Goal: Task Accomplishment & Management: Use online tool/utility

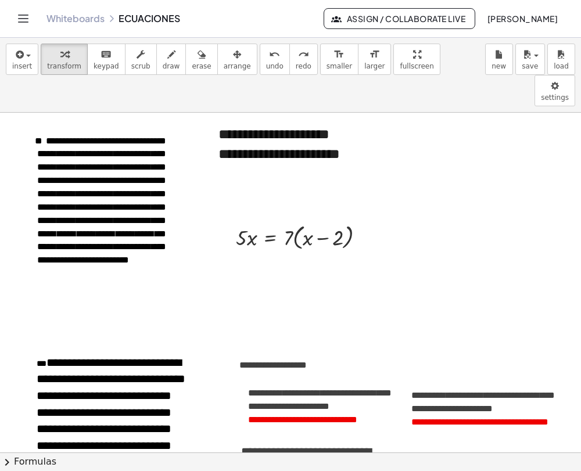
scroll to position [224, 0]
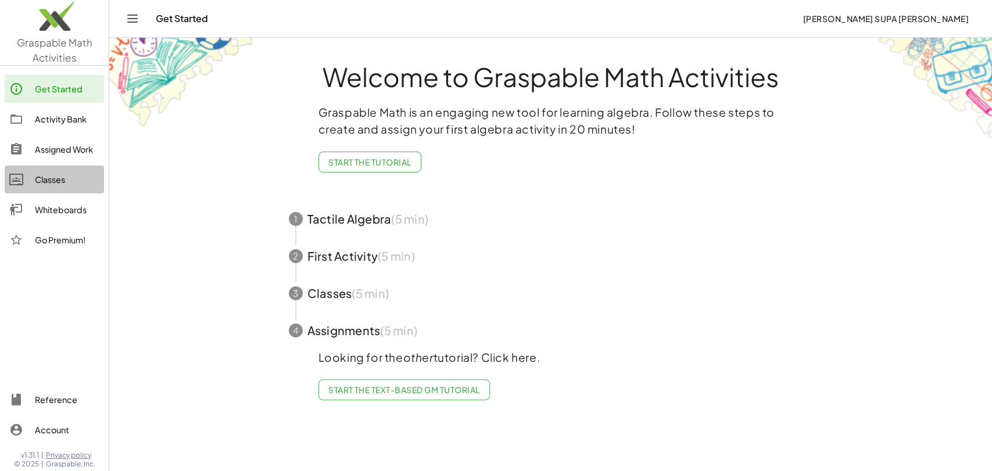
click at [55, 182] on div "Classes" at bounding box center [67, 180] width 64 height 14
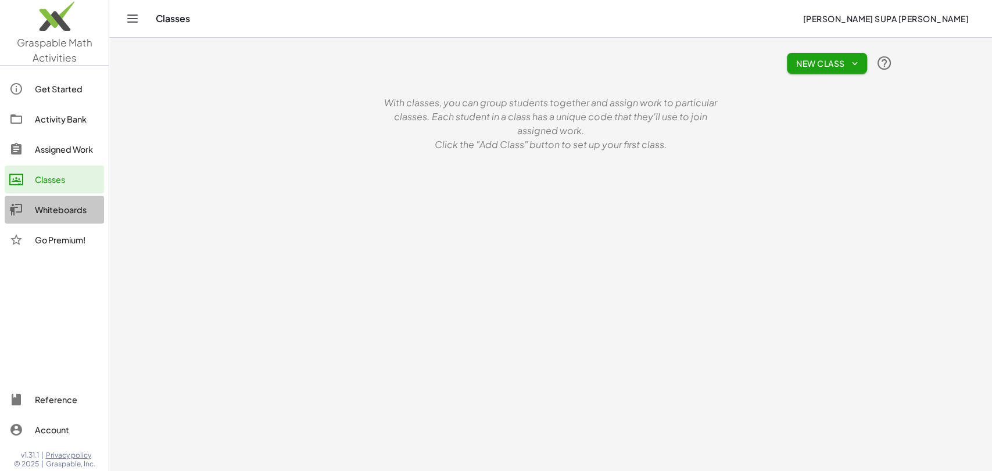
click at [56, 210] on div "Whiteboards" at bounding box center [67, 210] width 64 height 14
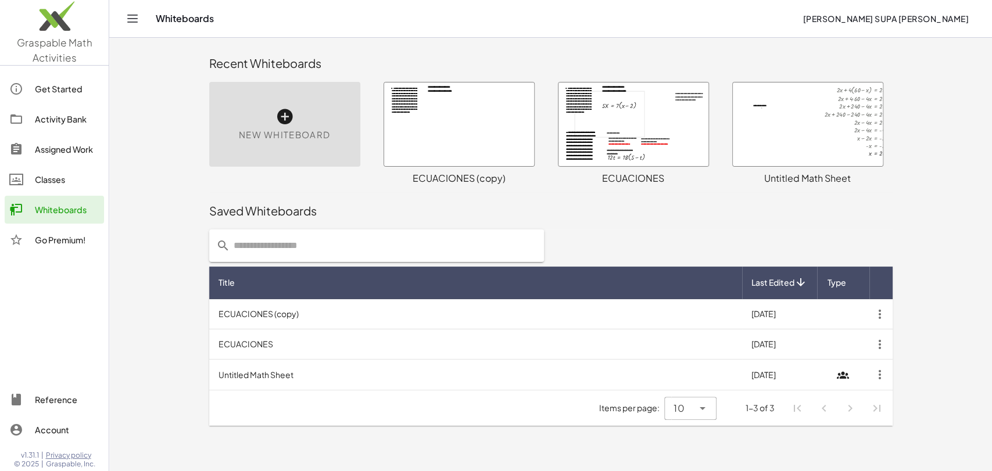
click at [512, 142] on div at bounding box center [459, 125] width 150 height 84
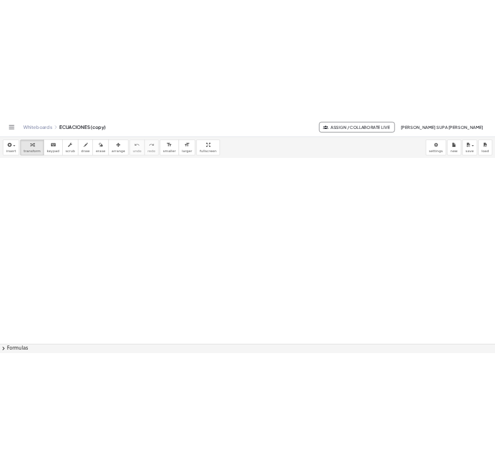
scroll to position [327, 0]
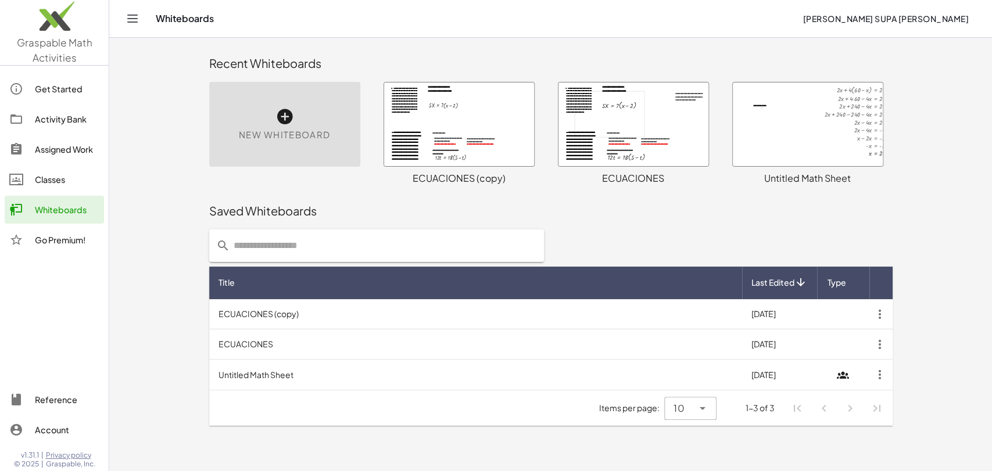
drag, startPoint x: 474, startPoint y: 116, endPoint x: 413, endPoint y: 220, distance: 120.1
click at [413, 220] on div "Saved Whiteboards" at bounding box center [550, 210] width 683 height 37
click at [452, 112] on div at bounding box center [459, 125] width 150 height 84
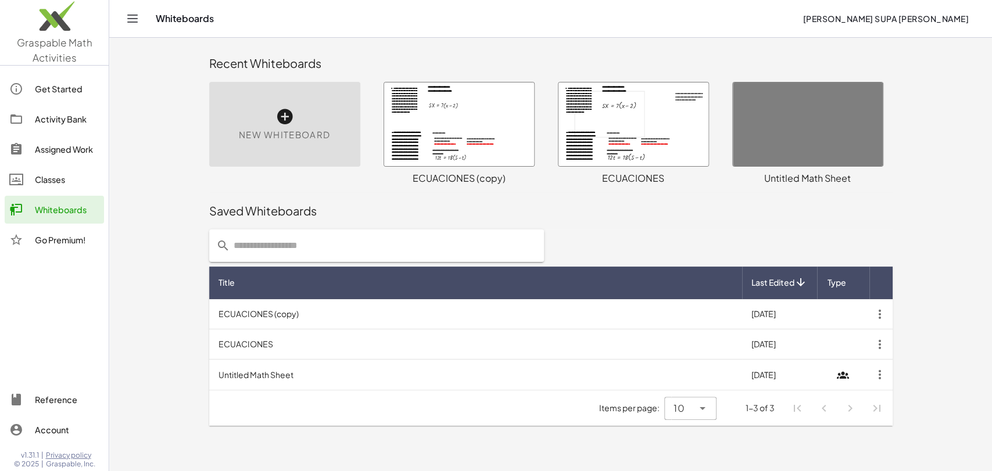
click at [467, 134] on div at bounding box center [459, 125] width 150 height 84
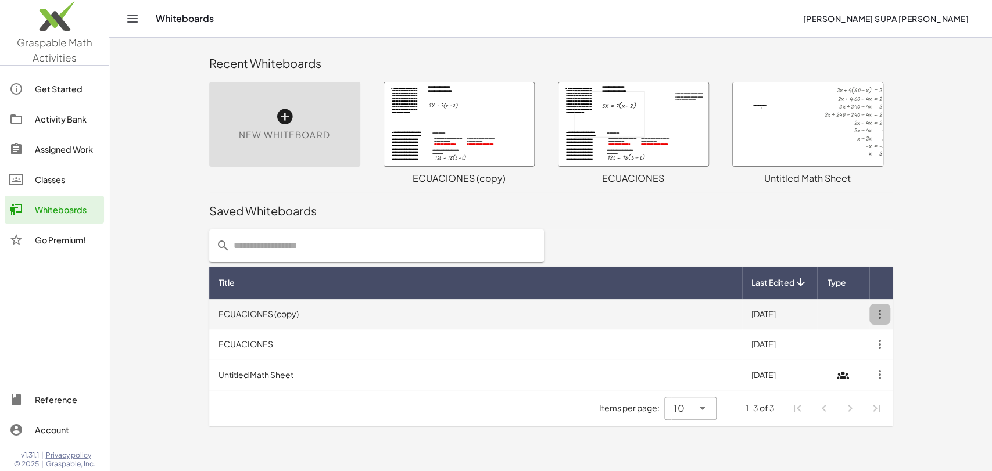
click at [888, 315] on icon "button" at bounding box center [879, 314] width 21 height 21
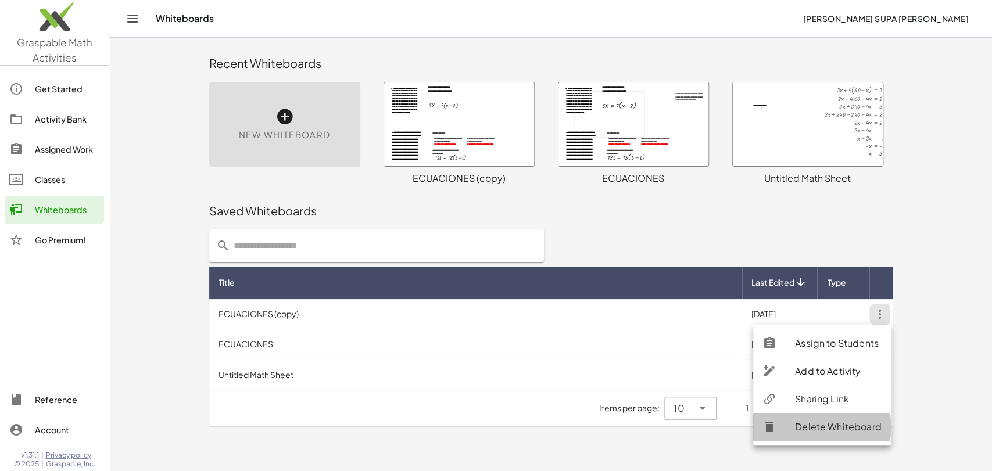
click at [844, 429] on div "Delete Whiteboard" at bounding box center [838, 427] width 87 height 14
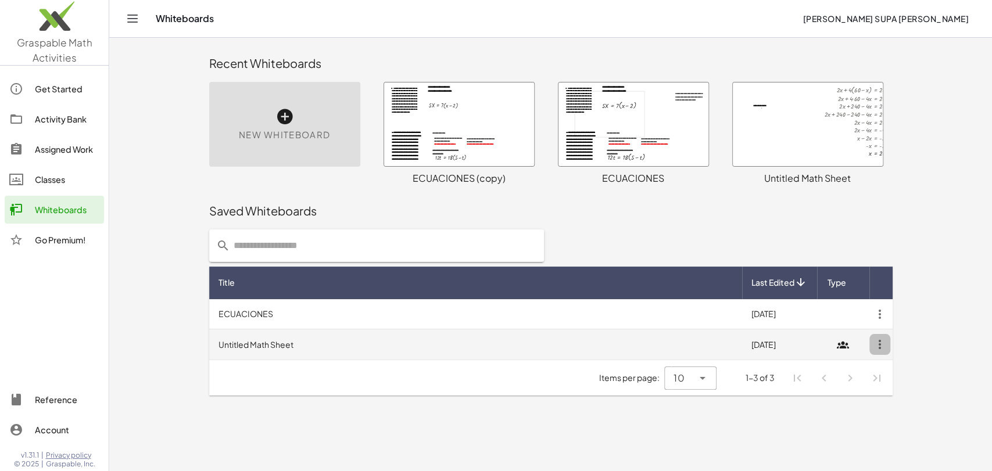
click at [881, 346] on icon "button" at bounding box center [879, 344] width 21 height 21
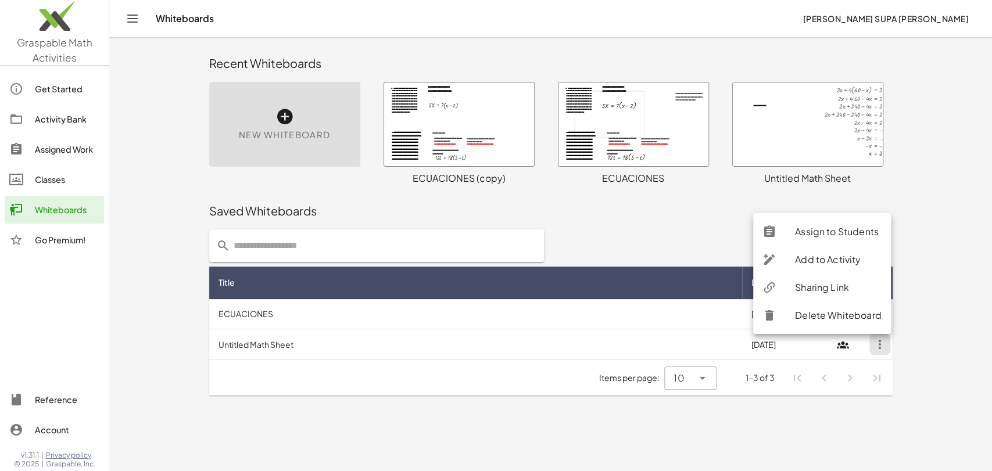
click at [934, 341] on main "**********" at bounding box center [550, 235] width 883 height 471
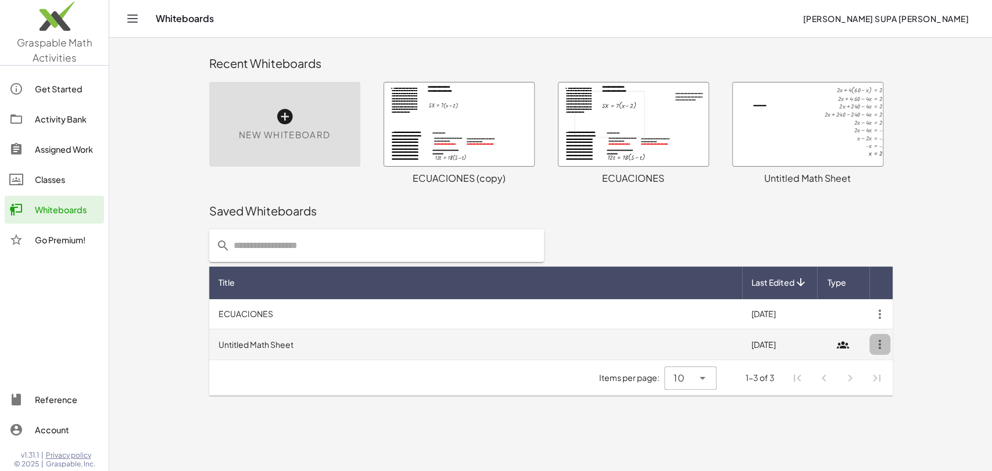
click at [877, 345] on icon "button" at bounding box center [879, 344] width 21 height 21
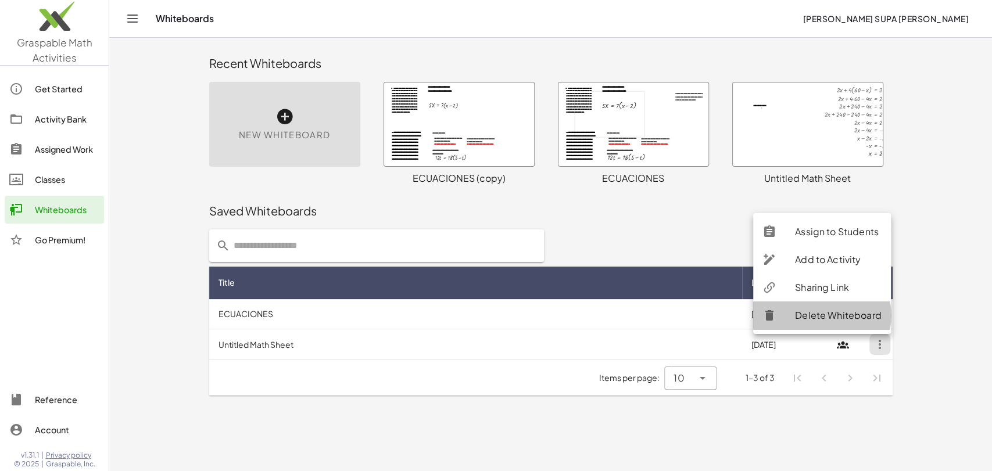
click at [828, 322] on div "Delete Whiteboard" at bounding box center [838, 316] width 87 height 14
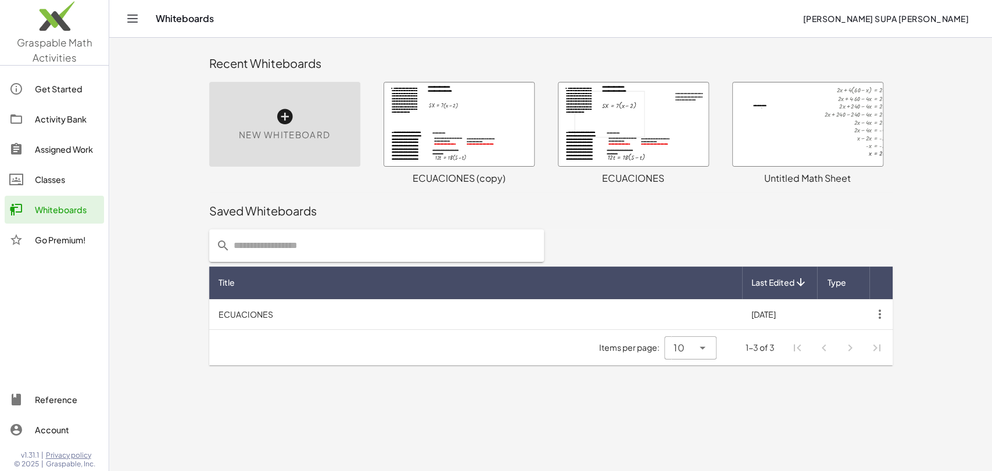
click at [600, 203] on div "Saved Whiteboards" at bounding box center [550, 211] width 683 height 16
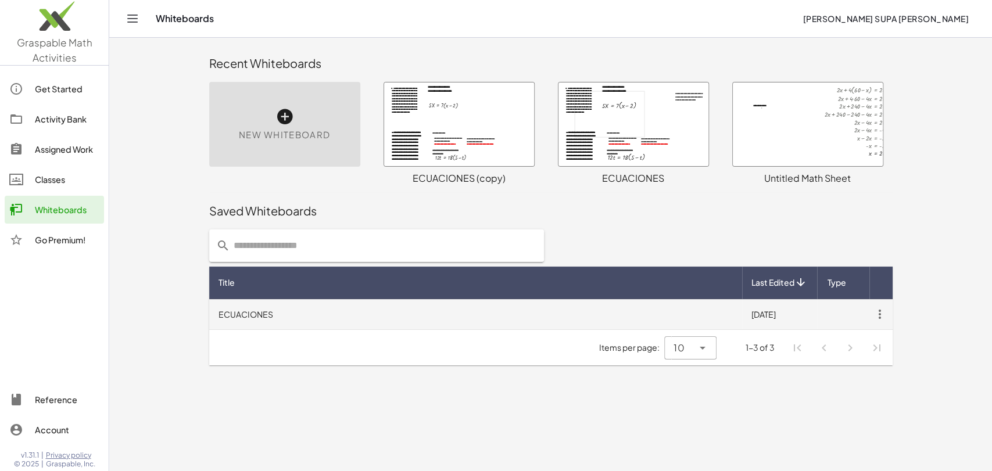
click at [471, 327] on td "ECUACIONES" at bounding box center [475, 314] width 533 height 30
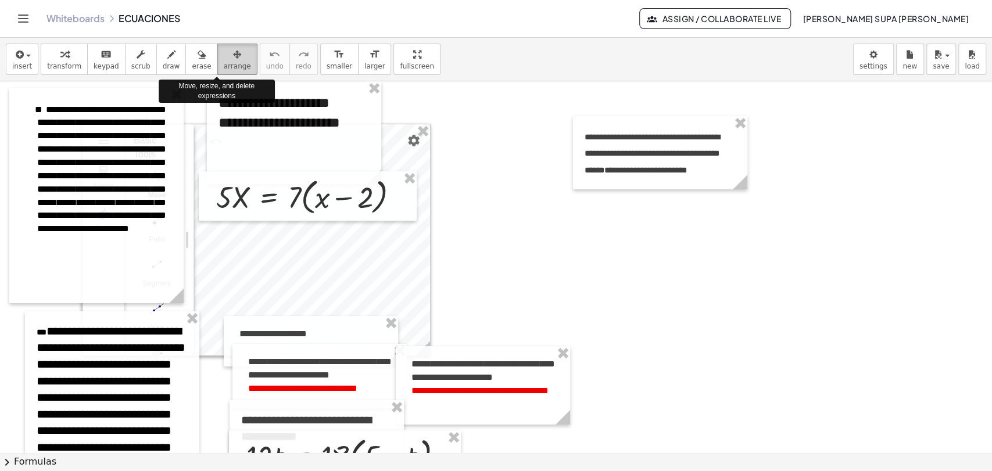
click at [233, 60] on icon "button" at bounding box center [237, 55] width 8 height 14
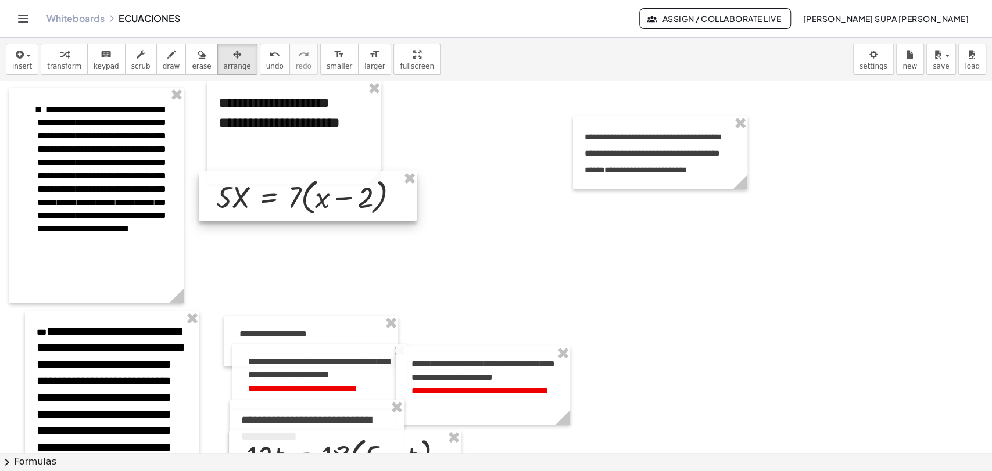
click at [266, 206] on div at bounding box center [308, 196] width 218 height 50
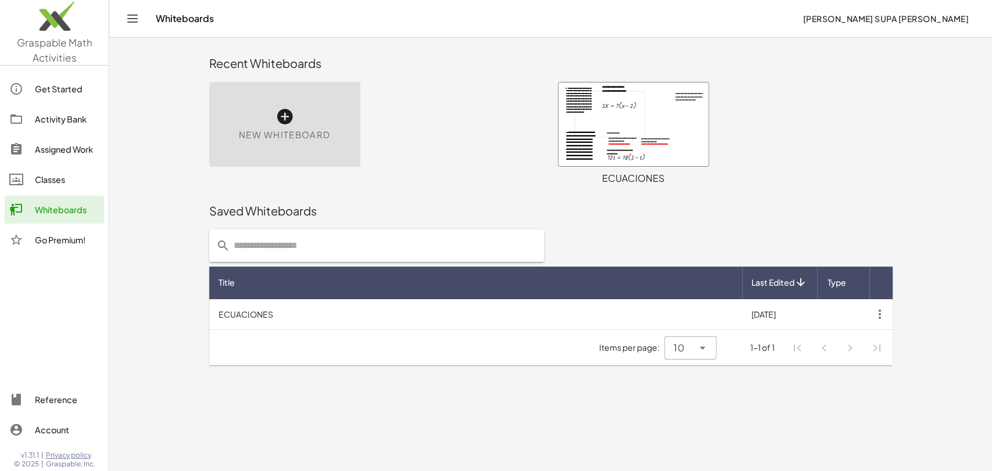
click at [590, 145] on div at bounding box center [633, 125] width 150 height 84
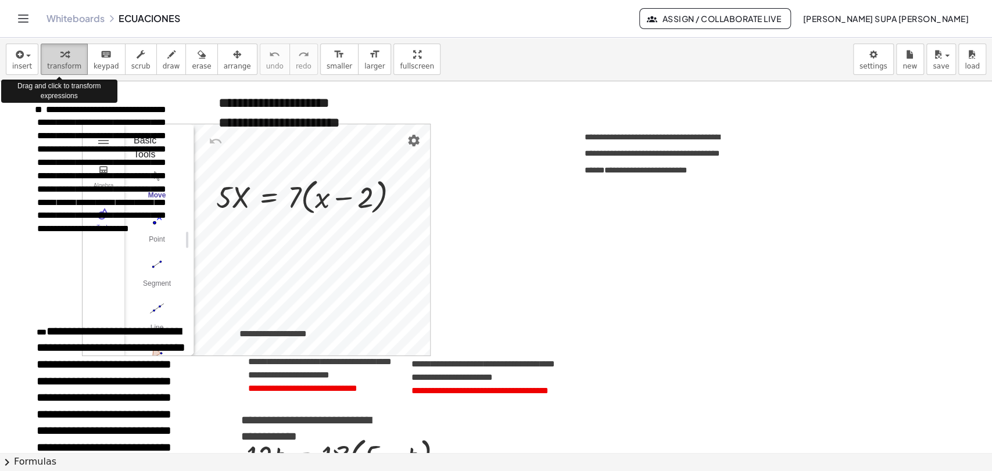
click at [50, 64] on span "transform" at bounding box center [64, 66] width 34 height 8
click at [60, 60] on icon "button" at bounding box center [64, 55] width 8 height 14
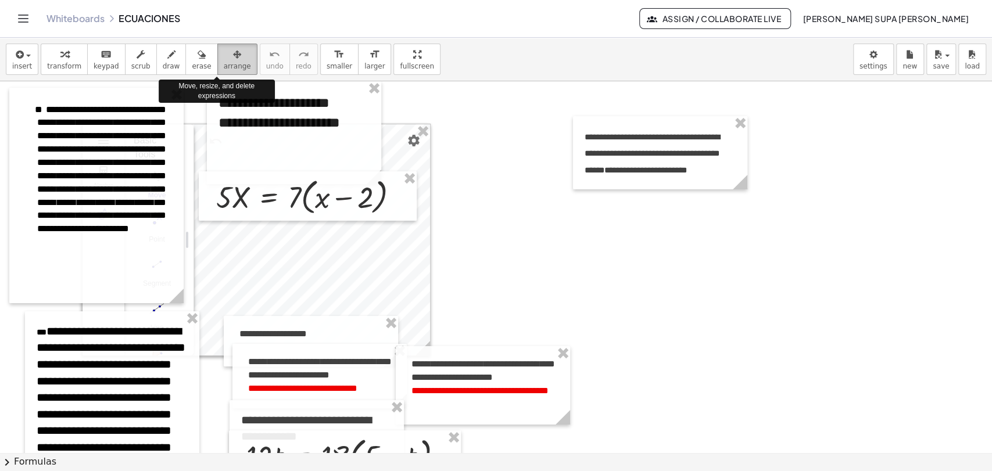
click at [233, 53] on icon "button" at bounding box center [237, 55] width 8 height 14
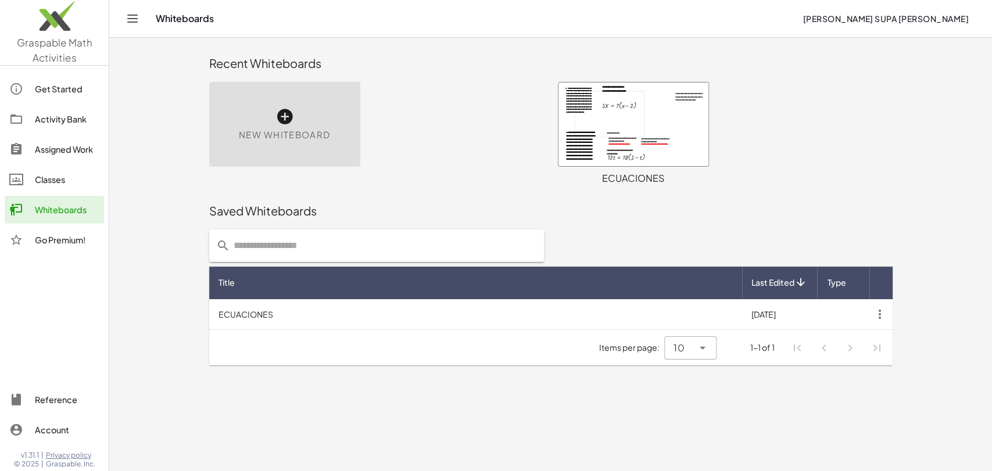
click at [605, 114] on div at bounding box center [633, 125] width 150 height 84
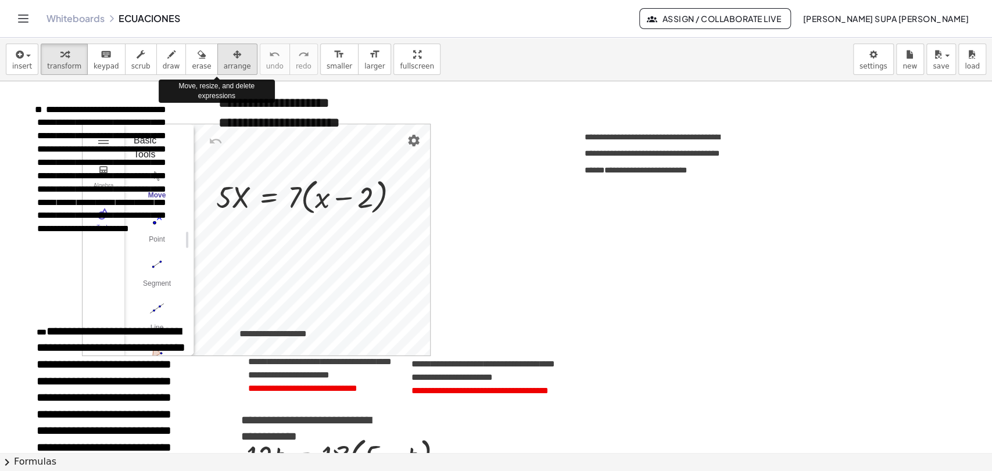
click at [225, 56] on div "button" at bounding box center [237, 54] width 27 height 14
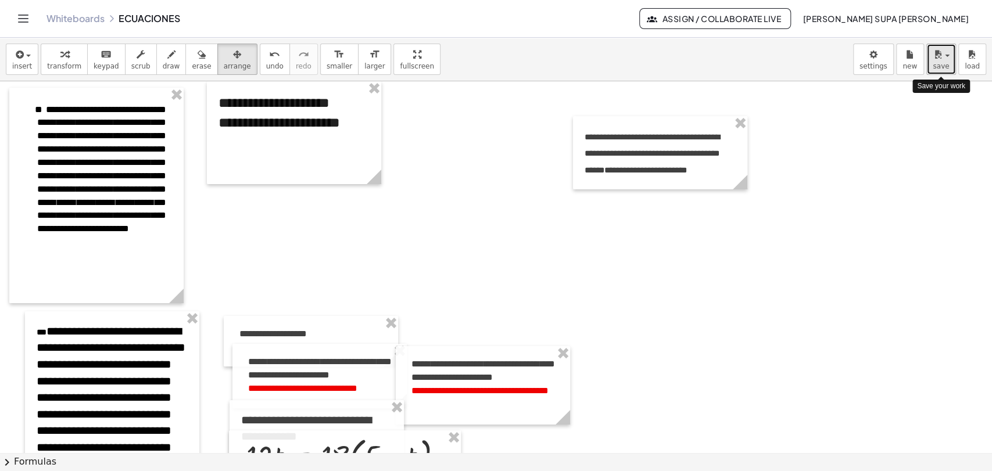
click at [940, 62] on span "save" at bounding box center [941, 66] width 16 height 8
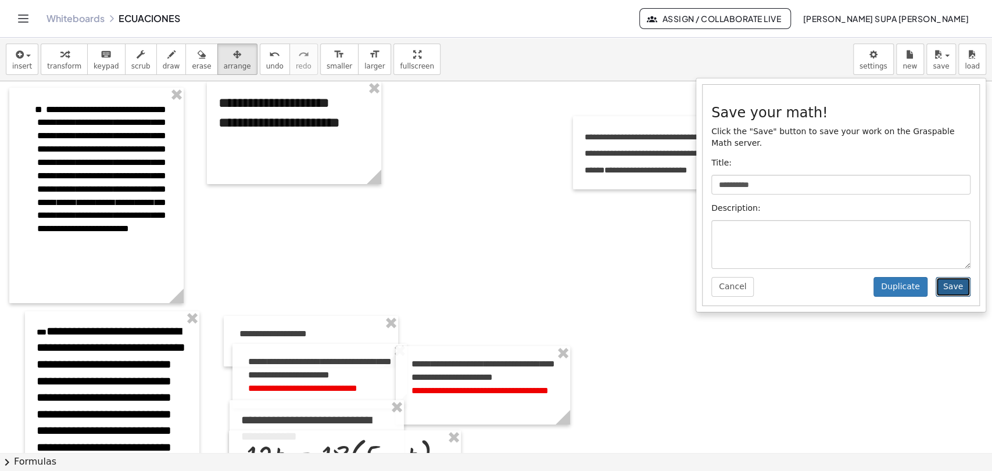
click at [947, 278] on button "Save" at bounding box center [953, 287] width 35 height 20
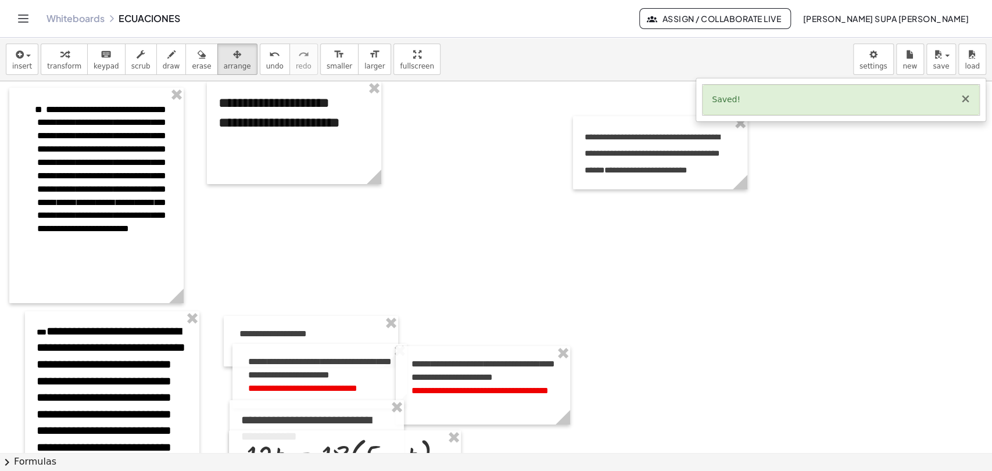
click at [967, 101] on button "×" at bounding box center [965, 99] width 10 height 12
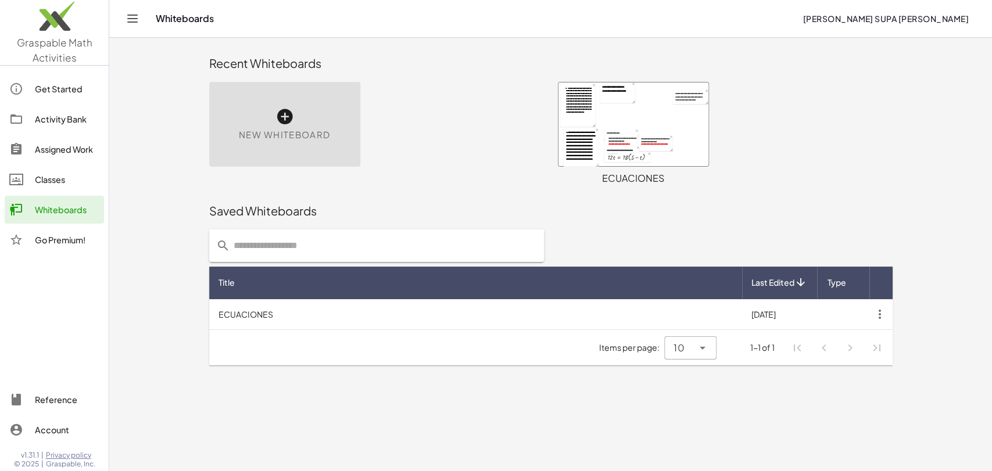
click at [294, 126] on div "New Whiteboard" at bounding box center [284, 124] width 151 height 85
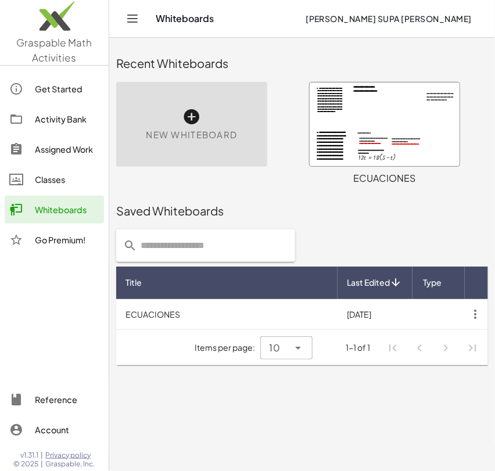
click at [192, 144] on div "New Whiteboard" at bounding box center [191, 124] width 151 height 85
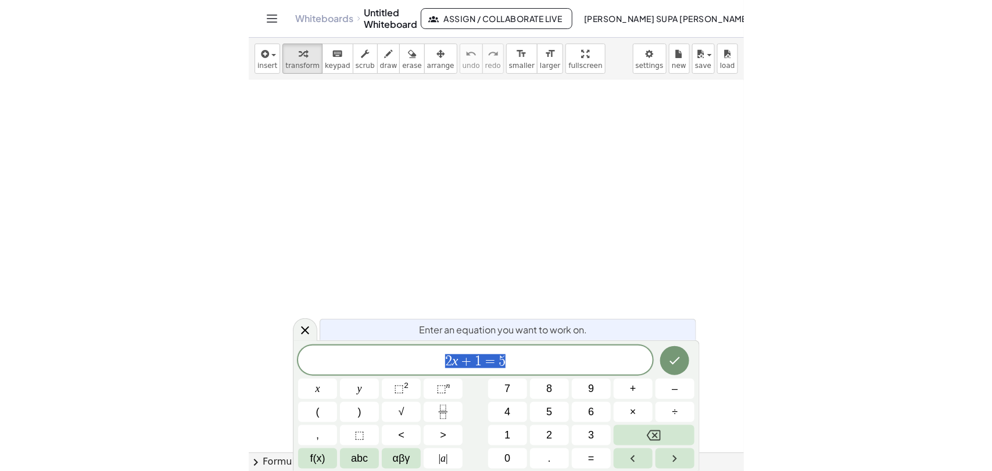
scroll to position [812, 0]
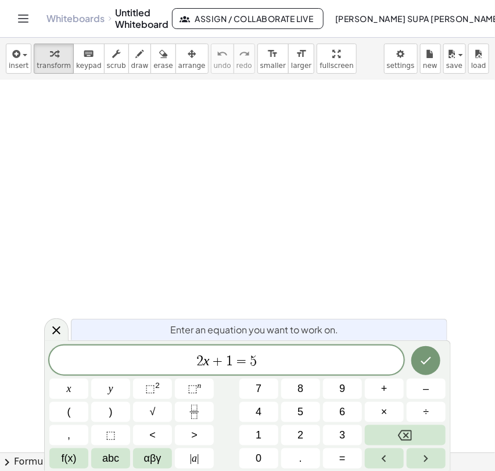
click at [17, 20] on icon "Toggle navigation" at bounding box center [23, 19] width 14 height 14
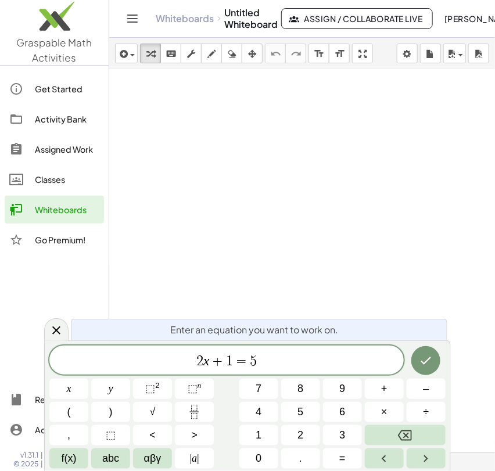
click at [130, 16] on icon "Toggle navigation" at bounding box center [133, 19] width 14 height 14
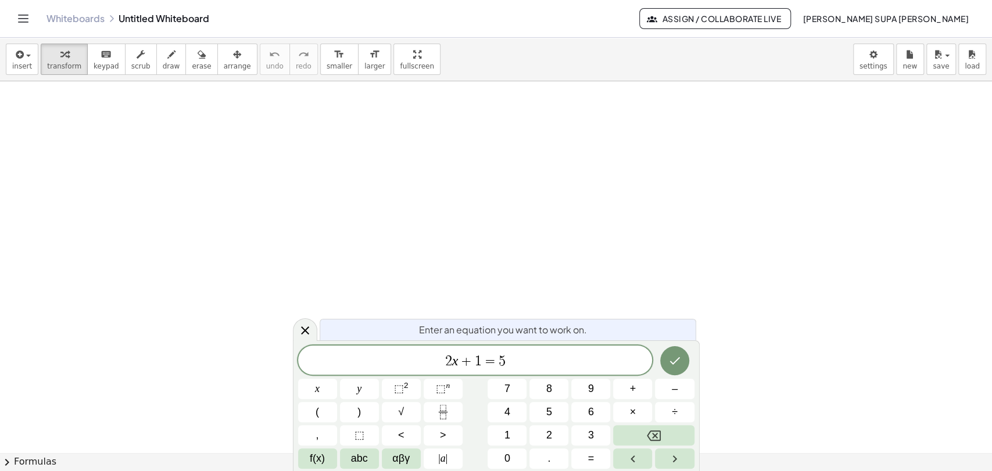
drag, startPoint x: 825, startPoint y: 62, endPoint x: 879, endPoint y: 114, distance: 74.4
click at [879, 114] on div at bounding box center [496, 15] width 992 height 1490
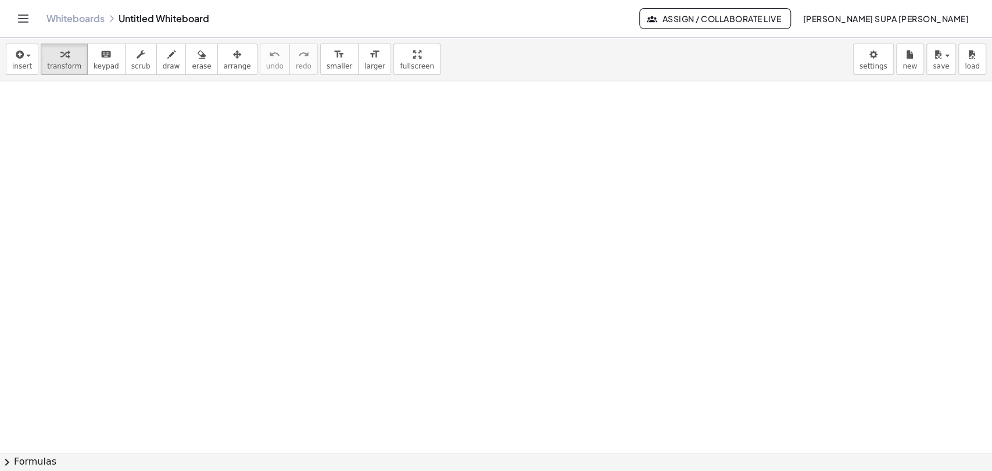
click at [850, 58] on div "insert select one: Math Expression Function Text Youtube Video Graphing Geometr…" at bounding box center [496, 60] width 992 height 44
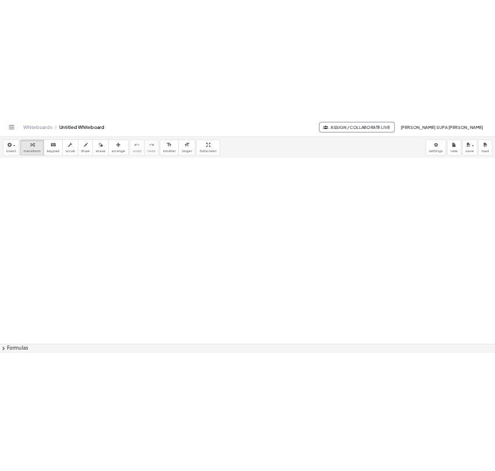
scroll to position [1014, 0]
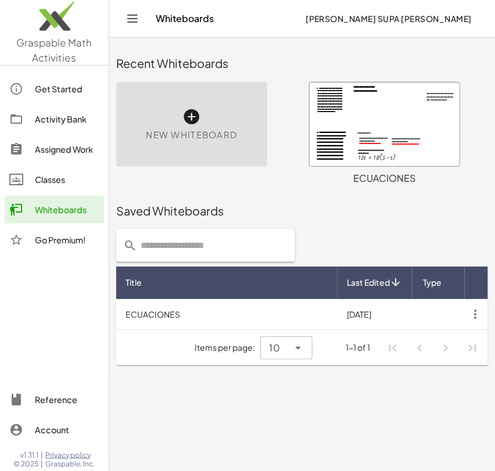
drag, startPoint x: 161, startPoint y: 135, endPoint x: 393, endPoint y: 127, distance: 232.0
click at [393, 127] on div at bounding box center [385, 125] width 150 height 84
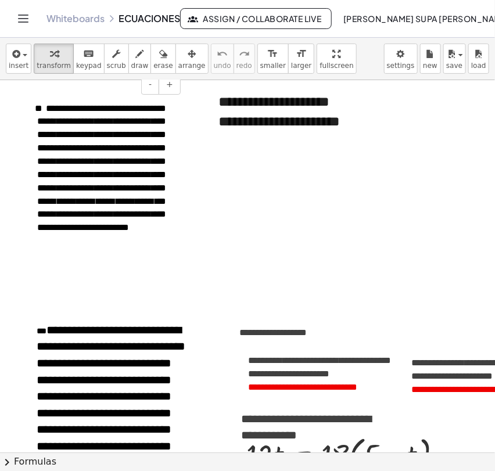
click at [116, 178] on span "**********" at bounding box center [101, 168] width 128 height 128
click at [147, 175] on span "**********" at bounding box center [101, 168] width 128 height 128
click at [187, 63] on div "insert select one: Math Expression Function Text Youtube Video Graphing Geometr…" at bounding box center [247, 59] width 495 height 42
click at [20, 53] on span "button" at bounding box center [21, 55] width 2 height 8
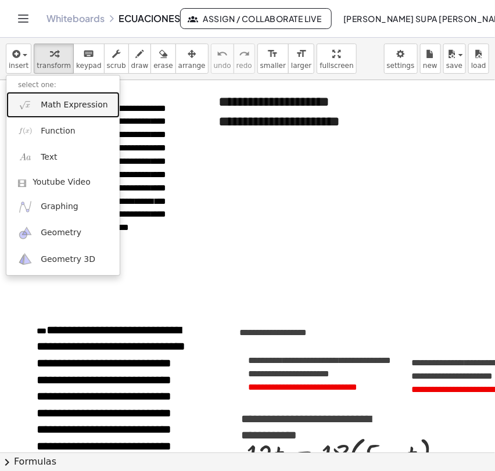
click at [36, 112] on link "Math Expression" at bounding box center [62, 105] width 113 height 26
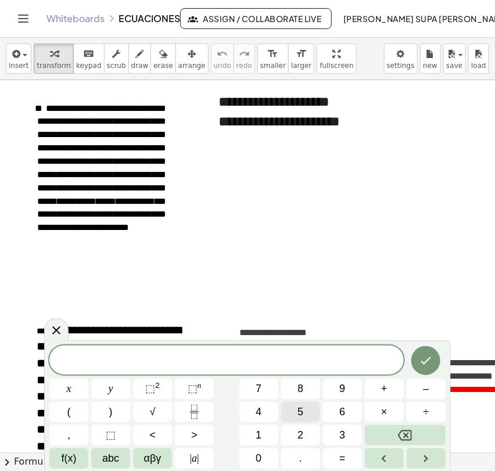
click at [307, 415] on button "5" at bounding box center [300, 412] width 39 height 20
click at [77, 393] on button "x" at bounding box center [68, 389] width 39 height 20
click at [337, 459] on button "=" at bounding box center [342, 459] width 39 height 20
click at [256, 385] on span "7" at bounding box center [259, 389] width 6 height 16
click at [62, 417] on button "(" at bounding box center [68, 412] width 39 height 20
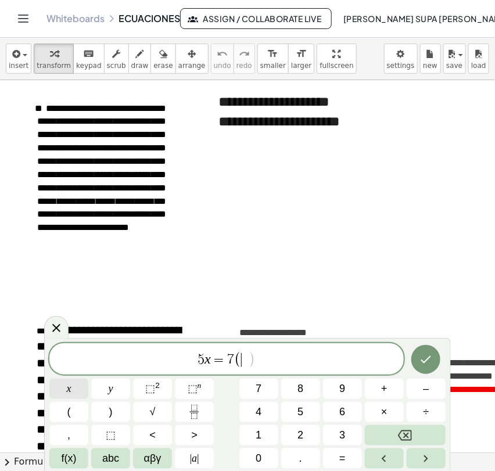
click at [65, 391] on button "x" at bounding box center [68, 389] width 39 height 20
click at [422, 387] on button "–" at bounding box center [426, 389] width 39 height 20
click at [293, 431] on button "2" at bounding box center [300, 435] width 39 height 20
click at [107, 411] on button ")" at bounding box center [110, 412] width 39 height 20
click at [420, 359] on icon "Done" at bounding box center [426, 360] width 14 height 14
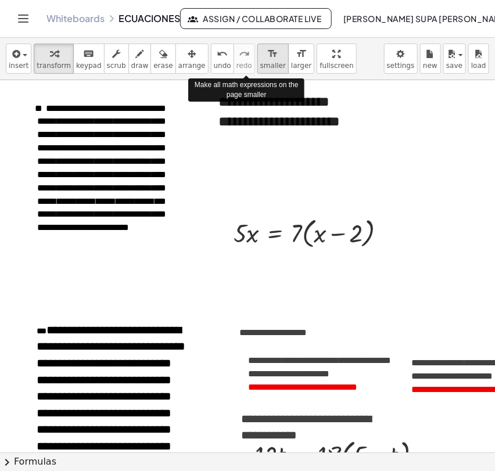
click at [267, 53] on icon "format_size" at bounding box center [272, 54] width 11 height 14
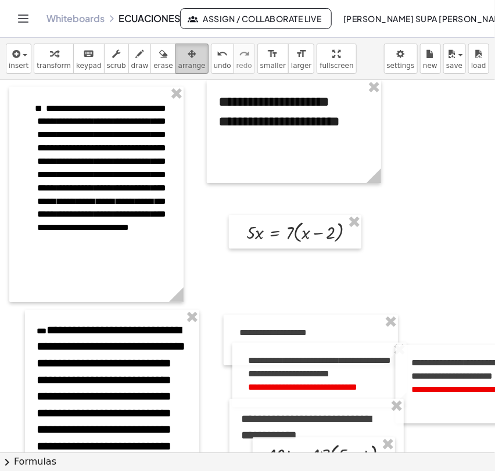
click at [188, 52] on icon "button" at bounding box center [192, 54] width 8 height 14
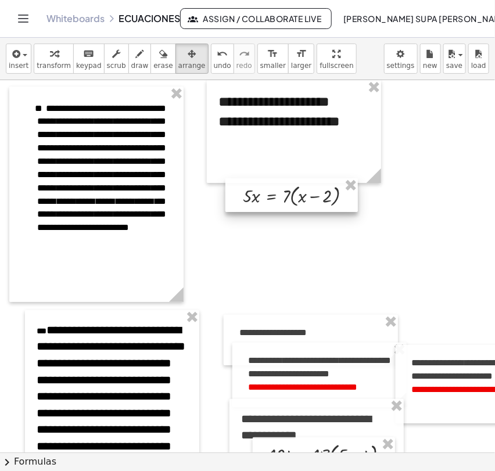
drag, startPoint x: 290, startPoint y: 221, endPoint x: 286, endPoint y: 185, distance: 36.8
click at [286, 185] on div at bounding box center [291, 195] width 132 height 34
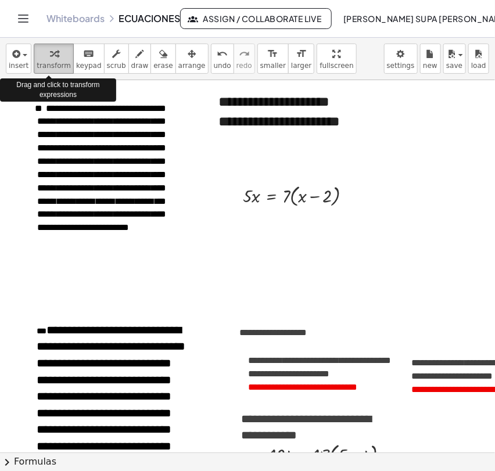
click at [50, 57] on icon "button" at bounding box center [54, 54] width 8 height 14
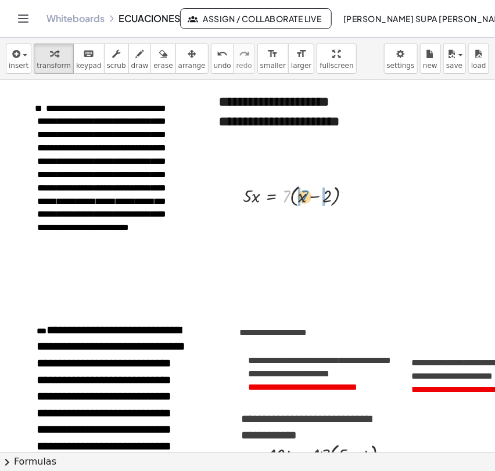
drag, startPoint x: 287, startPoint y: 196, endPoint x: 306, endPoint y: 196, distance: 18.6
click at [306, 196] on div at bounding box center [302, 195] width 130 height 28
click at [347, 224] on div at bounding box center [302, 222] width 130 height 26
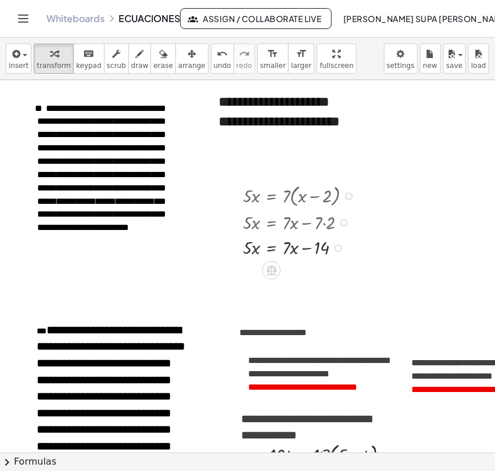
click at [338, 248] on div at bounding box center [339, 249] width 8 height 8
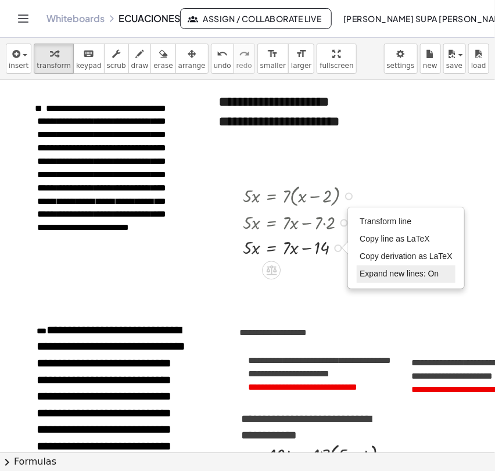
click at [372, 274] on span "Expand new lines: On" at bounding box center [399, 273] width 79 height 9
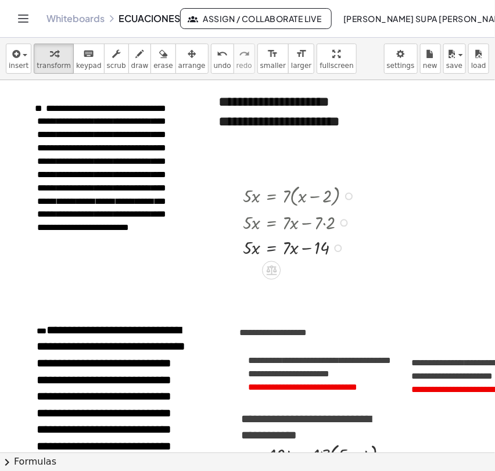
click at [273, 250] on div at bounding box center [302, 248] width 130 height 26
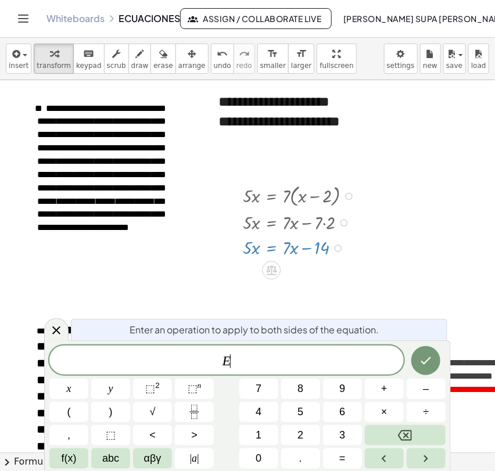
click at [273, 250] on div at bounding box center [302, 248] width 130 height 26
click at [52, 327] on icon at bounding box center [56, 331] width 14 height 14
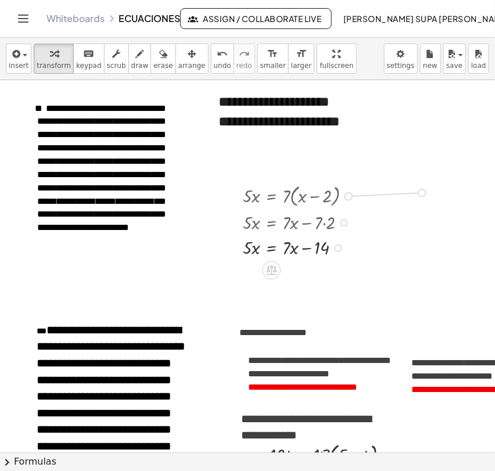
drag, startPoint x: 347, startPoint y: 198, endPoint x: 424, endPoint y: 193, distance: 76.8
click at [211, 57] on button "undo undo" at bounding box center [222, 59] width 23 height 30
drag, startPoint x: 351, startPoint y: 196, endPoint x: 449, endPoint y: 196, distance: 98.2
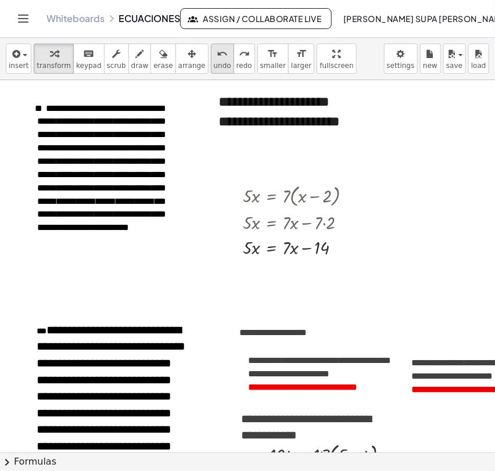
click at [217, 57] on icon "undo" at bounding box center [222, 54] width 11 height 14
drag, startPoint x: 283, startPoint y: 241, endPoint x: 299, endPoint y: 257, distance: 23.0
click at [299, 257] on div at bounding box center [302, 248] width 130 height 26
drag, startPoint x: 292, startPoint y: 252, endPoint x: 230, endPoint y: 253, distance: 62.2
click at [230, 253] on div "· 5 · x = · 7 · ( + x − 2 ) · 5 · x = + · 7 · x − · 7 · 2 + · 7 · x − 14 · 5 · …" at bounding box center [291, 220] width 132 height 84
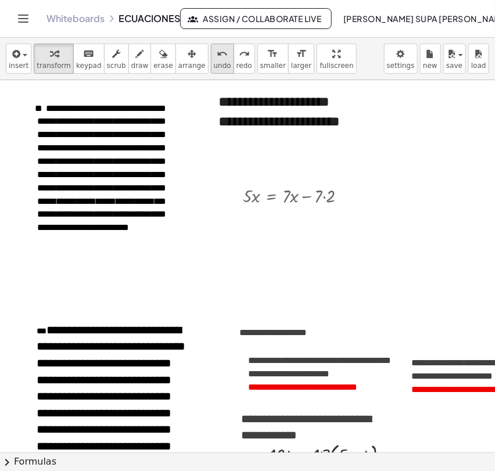
click at [214, 65] on span "undo" at bounding box center [222, 66] width 17 height 8
drag, startPoint x: 339, startPoint y: 198, endPoint x: 342, endPoint y: 221, distance: 23.4
click at [271, 215] on div "· 5 · x = + · 7 · x − · 7 · 2" at bounding box center [271, 215] width 0 height 0
click at [324, 228] on div at bounding box center [302, 222] width 130 height 26
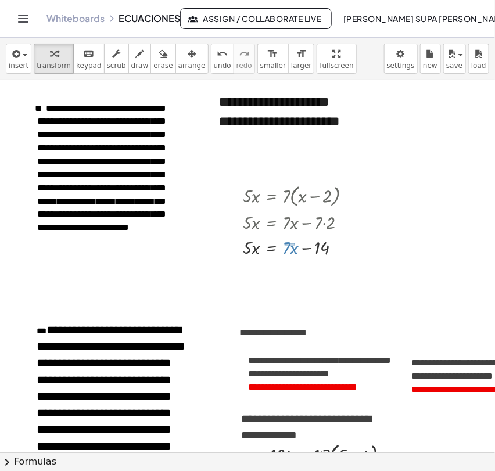
drag, startPoint x: 285, startPoint y: 243, endPoint x: 295, endPoint y: 245, distance: 10.7
click at [295, 245] on div at bounding box center [302, 248] width 130 height 26
drag, startPoint x: 295, startPoint y: 248, endPoint x: 235, endPoint y: 248, distance: 59.9
click at [235, 248] on div "· 5 · x = · 7 · ( + x − 2 ) · 5 · x = + · 7 · x − · 7 · 2 + · 7 · x · 5 · x = +…" at bounding box center [291, 220] width 132 height 84
click at [306, 247] on div at bounding box center [287, 248] width 196 height 26
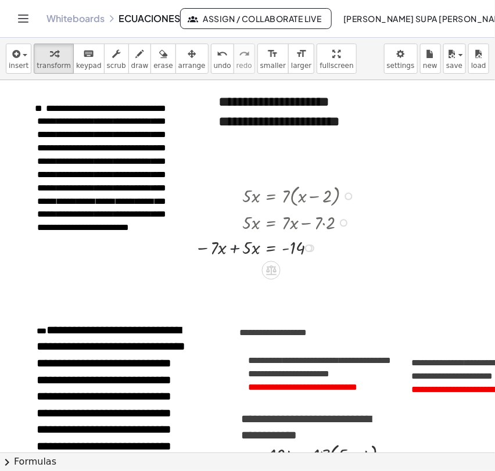
click at [236, 249] on div at bounding box center [277, 248] width 177 height 26
drag, startPoint x: 246, startPoint y: 279, endPoint x: 305, endPoint y: 300, distance: 63.0
drag, startPoint x: 245, startPoint y: 266, endPoint x: 251, endPoint y: 283, distance: 17.8
drag, startPoint x: 311, startPoint y: 274, endPoint x: 317, endPoint y: 291, distance: 17.6
click at [271, 284] on div "= - 14 x · · - 2" at bounding box center [271, 284] width 0 height 0
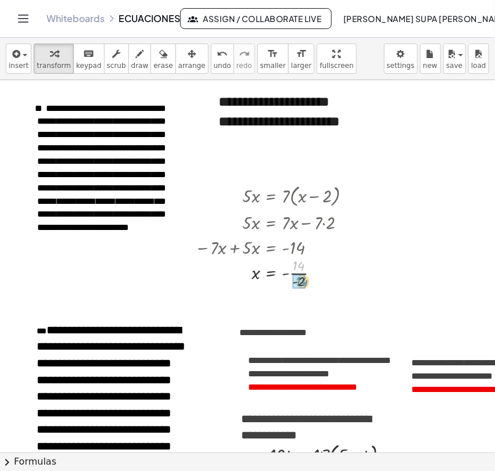
drag, startPoint x: 298, startPoint y: 266, endPoint x: 301, endPoint y: 282, distance: 16.6
click at [211, 60] on button "undo undo" at bounding box center [222, 59] width 23 height 30
drag, startPoint x: 285, startPoint y: 265, endPoint x: 316, endPoint y: 270, distance: 31.1
click at [316, 270] on div at bounding box center [274, 273] width 170 height 36
click at [295, 263] on div at bounding box center [274, 273] width 170 height 36
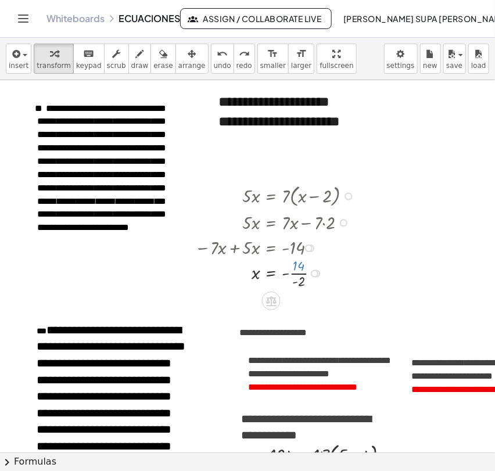
click at [289, 263] on div at bounding box center [274, 273] width 170 height 36
drag, startPoint x: 297, startPoint y: 262, endPoint x: 298, endPoint y: 285, distance: 22.7
click at [217, 57] on icon "undo" at bounding box center [222, 54] width 11 height 14
drag, startPoint x: 287, startPoint y: 269, endPoint x: 286, endPoint y: 276, distance: 7.0
click at [286, 276] on div at bounding box center [274, 273] width 170 height 36
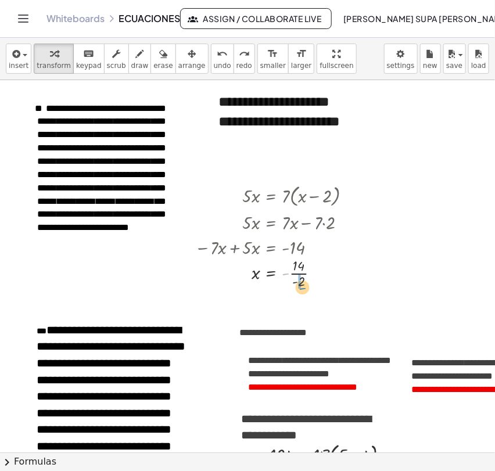
drag, startPoint x: 287, startPoint y: 274, endPoint x: 304, endPoint y: 288, distance: 22.2
click at [304, 288] on div at bounding box center [274, 273] width 170 height 36
click at [291, 266] on div at bounding box center [277, 273] width 177 height 36
click at [291, 282] on div at bounding box center [277, 273] width 177 height 36
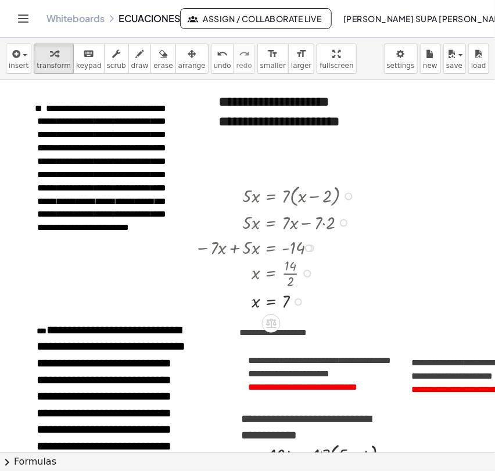
drag, startPoint x: 300, startPoint y: 275, endPoint x: 307, endPoint y: 311, distance: 36.0
click at [271, 302] on div "x = 7" at bounding box center [271, 302] width 0 height 0
drag, startPoint x: 306, startPoint y: 247, endPoint x: 313, endPoint y: 256, distance: 10.8
click at [271, 252] on div "− · 7 · x + · 5 · x = - 14" at bounding box center [271, 252] width 0 height 0
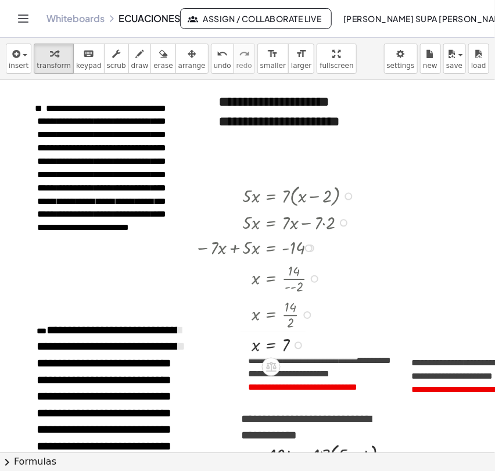
drag, startPoint x: 304, startPoint y: 272, endPoint x: 311, endPoint y: 318, distance: 46.4
click at [271, 315] on div "x = · 14 · 2" at bounding box center [271, 315] width 0 height 0
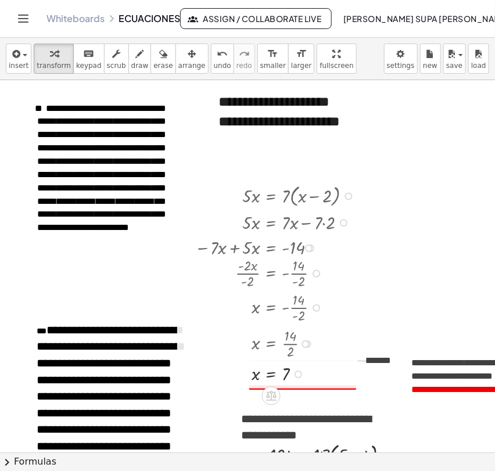
drag, startPoint x: 316, startPoint y: 270, endPoint x: 325, endPoint y: 308, distance: 39.5
click at [271, 308] on div "x = - · 14 · - 2" at bounding box center [271, 308] width 0 height 0
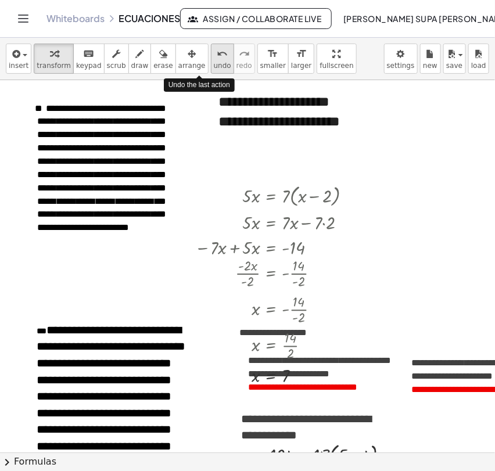
click at [214, 65] on span "undo" at bounding box center [222, 66] width 17 height 8
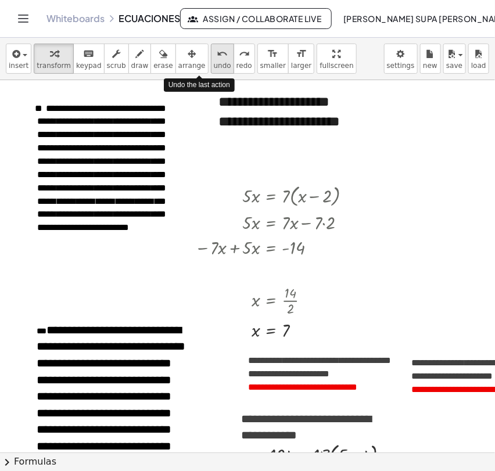
click at [214, 66] on span "undo" at bounding box center [222, 66] width 17 height 8
click at [217, 59] on icon "undo" at bounding box center [222, 54] width 11 height 14
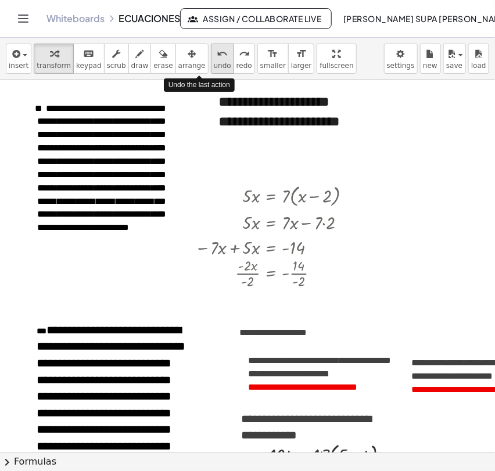
click at [217, 59] on icon "undo" at bounding box center [222, 54] width 11 height 14
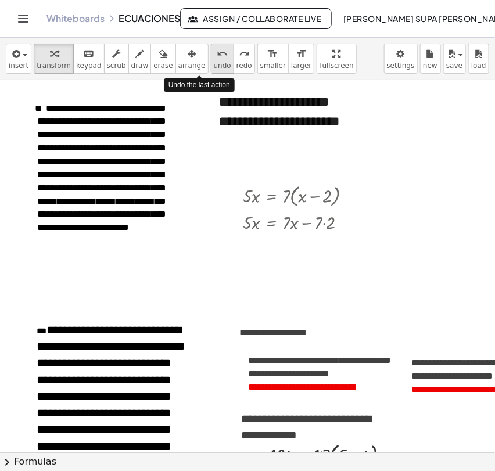
click at [217, 59] on icon "undo" at bounding box center [222, 54] width 11 height 14
click at [211, 71] on button "undo undo" at bounding box center [222, 59] width 23 height 30
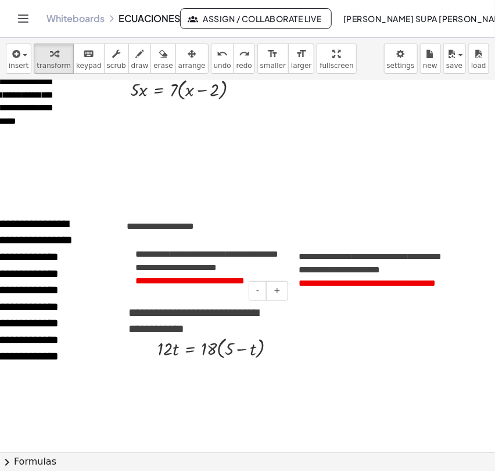
scroll to position [106, 121]
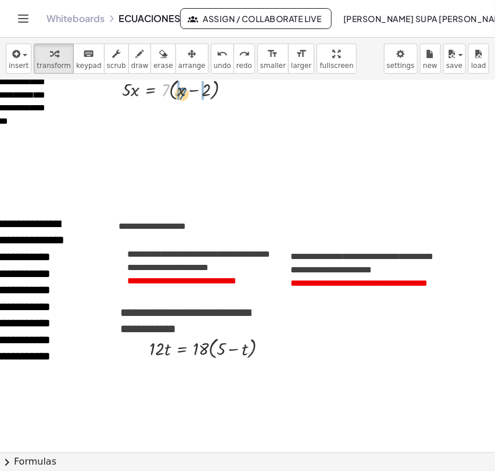
drag, startPoint x: 166, startPoint y: 92, endPoint x: 182, endPoint y: 96, distance: 17.2
click at [182, 96] on div at bounding box center [181, 89] width 130 height 28
click at [202, 91] on div at bounding box center [178, 89] width 125 height 26
drag, startPoint x: 216, startPoint y: 91, endPoint x: 225, endPoint y: 123, distance: 33.3
click at [150, 119] on div "· 5 · x = + x − · 7 · 14" at bounding box center [150, 119] width 0 height 0
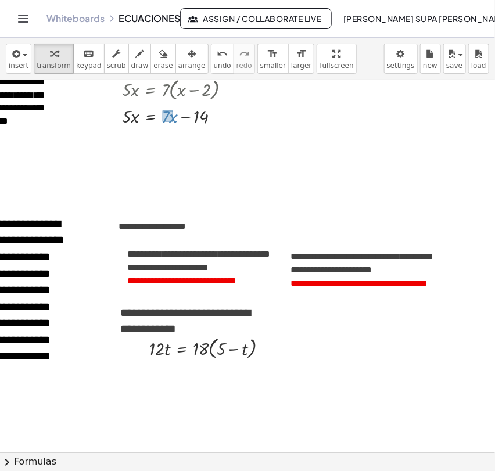
drag, startPoint x: 163, startPoint y: 110, endPoint x: 172, endPoint y: 121, distance: 14.4
click at [172, 121] on div at bounding box center [181, 116] width 130 height 26
drag, startPoint x: 169, startPoint y: 113, endPoint x: 114, endPoint y: 117, distance: 54.8
click at [114, 117] on div "· 5 · x = · 7 · ( + x − 2 ) · 5 · x = + · 7 · x − · 7 · 2 + · 7 · x · 5 · x = +…" at bounding box center [171, 101] width 132 height 59
drag, startPoint x: 246, startPoint y: 117, endPoint x: 254, endPoint y: 144, distance: 27.9
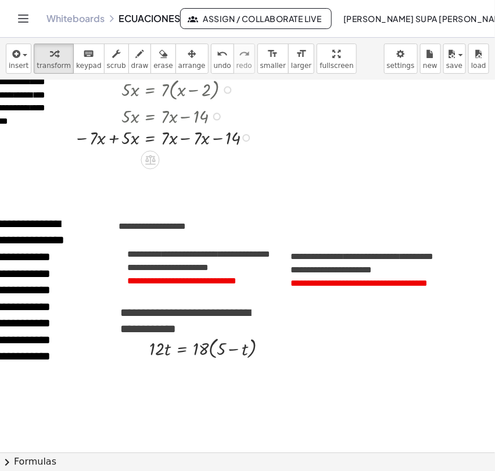
click at [150, 138] on div "· 5 · x = − 14 − · 7 · x + + · 7 · x − · 7 · x" at bounding box center [150, 138] width 0 height 0
click at [185, 141] on div at bounding box center [166, 141] width 196 height 26
click at [191, 142] on div at bounding box center [190, 142] width 8 height 8
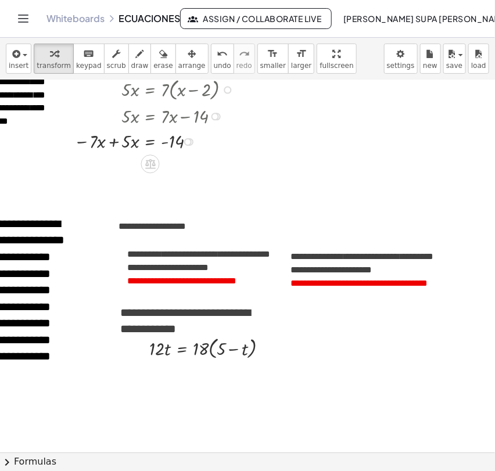
click at [114, 142] on div at bounding box center [156, 141] width 177 height 26
click at [117, 167] on div at bounding box center [156, 166] width 177 height 26
drag, startPoint x: 117, startPoint y: 163, endPoint x: 127, endPoint y: 169, distance: 11.2
click at [127, 169] on div at bounding box center [156, 166] width 177 height 26
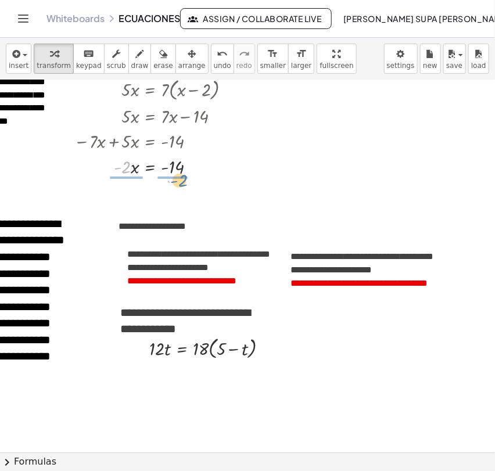
drag, startPoint x: 127, startPoint y: 169, endPoint x: 183, endPoint y: 182, distance: 57.9
drag, startPoint x: 121, startPoint y: 158, endPoint x: 123, endPoint y: 173, distance: 14.6
drag, startPoint x: 126, startPoint y: 155, endPoint x: 128, endPoint y: 167, distance: 13.0
click at [128, 167] on div at bounding box center [156, 166] width 177 height 36
drag, startPoint x: 166, startPoint y: 167, endPoint x: 177, endPoint y: 176, distance: 14.4
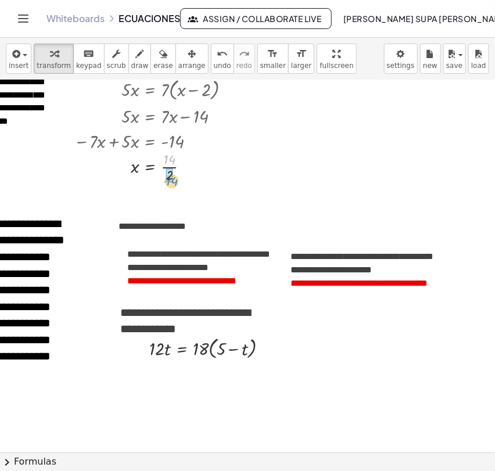
drag, startPoint x: 169, startPoint y: 159, endPoint x: 171, endPoint y: 180, distance: 21.6
click at [214, 62] on span "undo" at bounding box center [222, 66] width 17 height 8
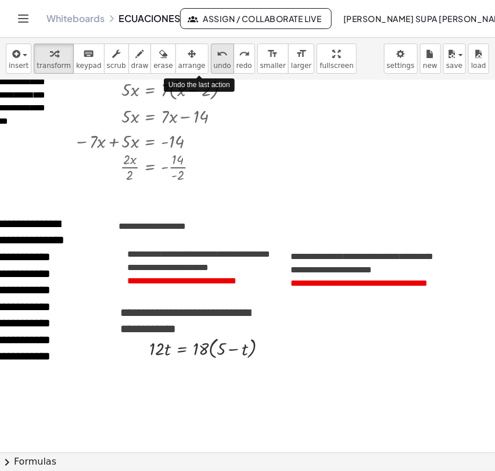
click at [214, 62] on span "undo" at bounding box center [222, 66] width 17 height 8
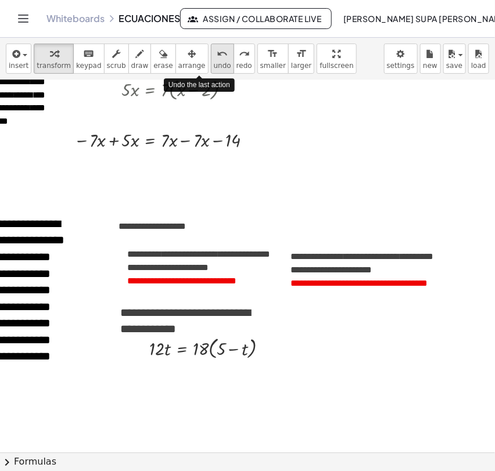
click at [214, 62] on span "undo" at bounding box center [222, 66] width 17 height 8
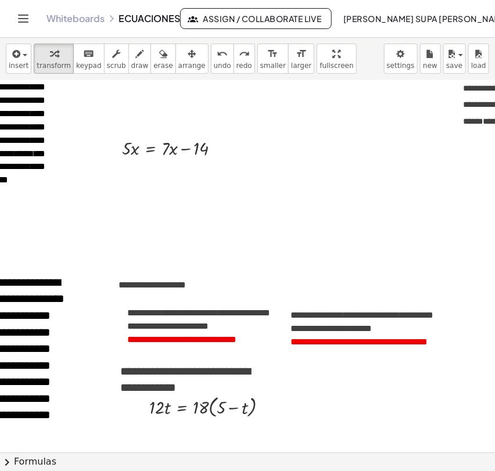
scroll to position [46, 121]
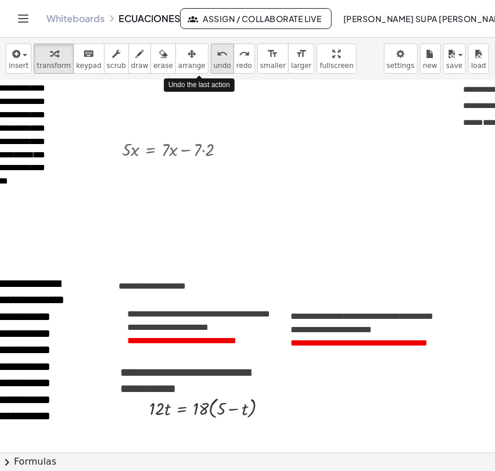
click at [211, 70] on button "undo undo" at bounding box center [222, 59] width 23 height 30
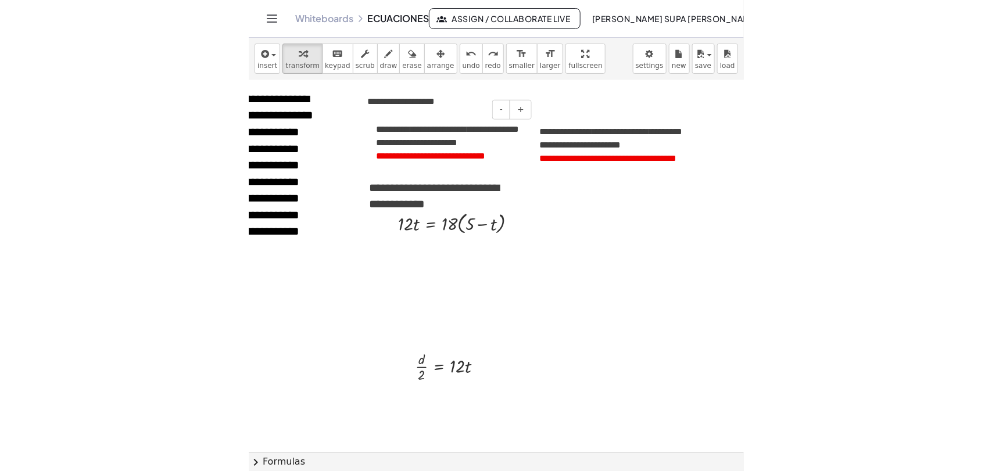
scroll to position [232, 121]
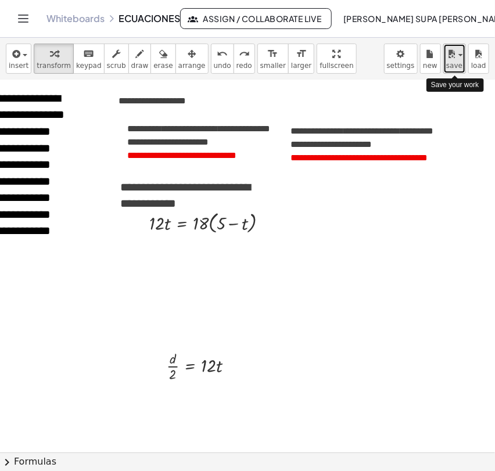
click at [449, 55] on icon "button" at bounding box center [451, 54] width 10 height 14
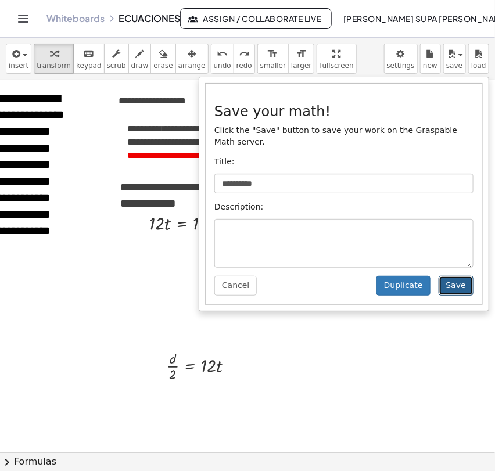
click at [451, 276] on button "Save" at bounding box center [456, 286] width 35 height 20
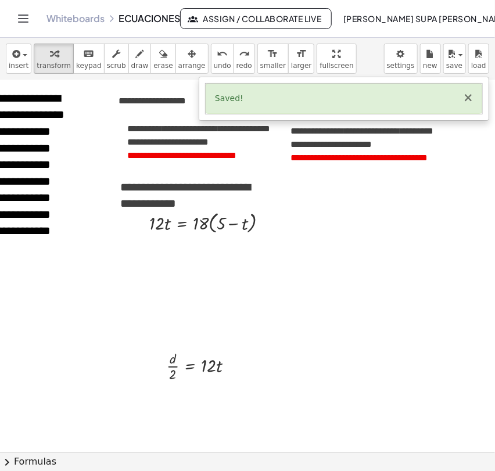
click at [469, 97] on button "×" at bounding box center [468, 98] width 10 height 12
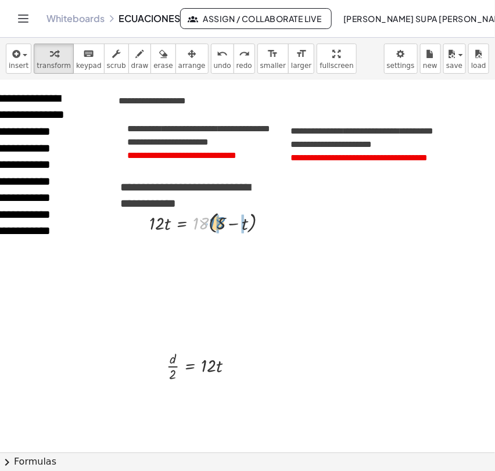
drag, startPoint x: 202, startPoint y: 228, endPoint x: 220, endPoint y: 228, distance: 18.0
click at [220, 228] on div at bounding box center [213, 223] width 139 height 28
click at [210, 224] on div at bounding box center [215, 223] width 143 height 26
drag, startPoint x: 255, startPoint y: 223, endPoint x: 260, endPoint y: 252, distance: 29.6
click at [182, 246] on div "· 12 · t = + − t · 18 · 90" at bounding box center [182, 246] width 0 height 0
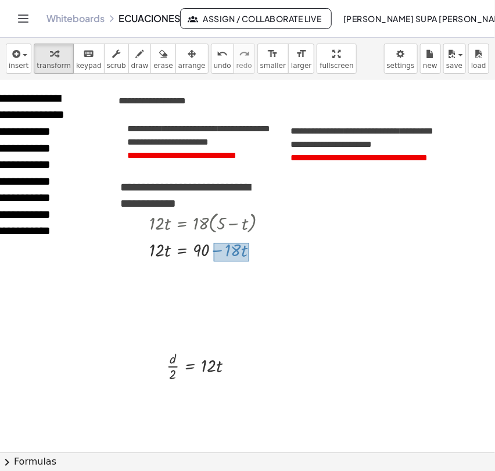
drag, startPoint x: 214, startPoint y: 243, endPoint x: 250, endPoint y: 261, distance: 40.0
click at [250, 261] on div at bounding box center [213, 249] width 139 height 26
drag, startPoint x: 241, startPoint y: 238, endPoint x: 141, endPoint y: 236, distance: 100.5
click at [141, 236] on div "· 12 · t = · 18 · ( + 5 − t ) · 12 · t = + · 18 · 5 − · 18 · t − · 18 · t · 12 …" at bounding box center [203, 235] width 142 height 59
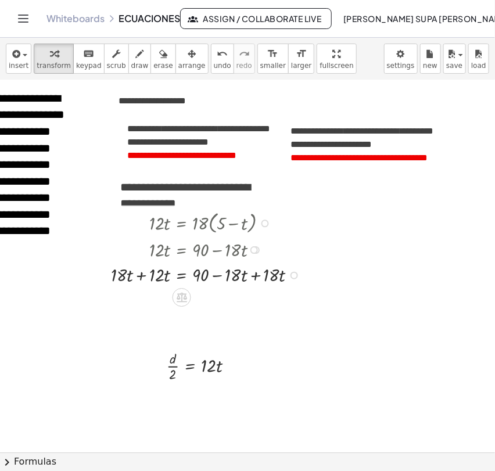
click at [257, 274] on div at bounding box center [208, 275] width 207 height 26
click at [139, 302] on div at bounding box center [208, 300] width 207 height 26
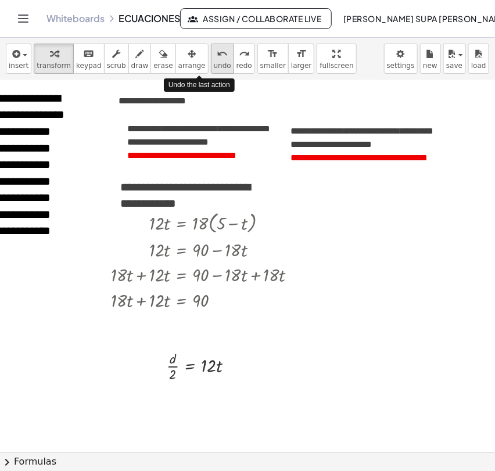
click at [217, 58] on icon "undo" at bounding box center [222, 54] width 11 height 14
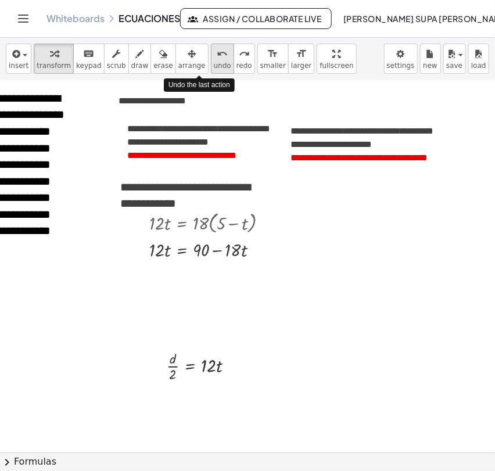
click at [217, 58] on icon "undo" at bounding box center [222, 54] width 11 height 14
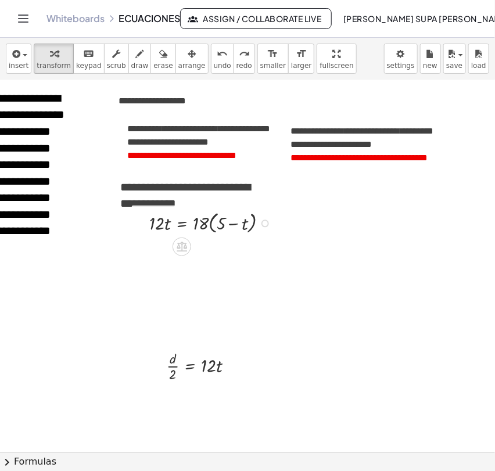
click at [265, 222] on div at bounding box center [265, 224] width 8 height 8
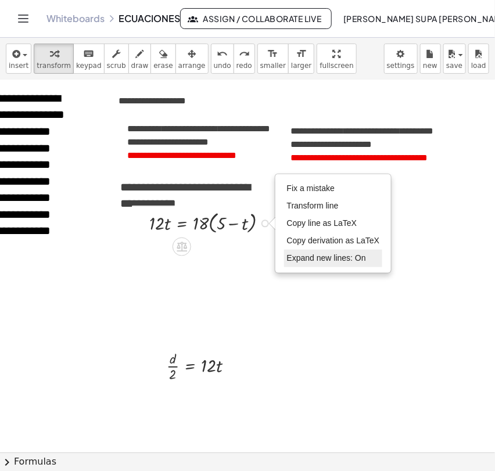
click at [301, 253] on span "Expand new lines: On" at bounding box center [326, 257] width 79 height 9
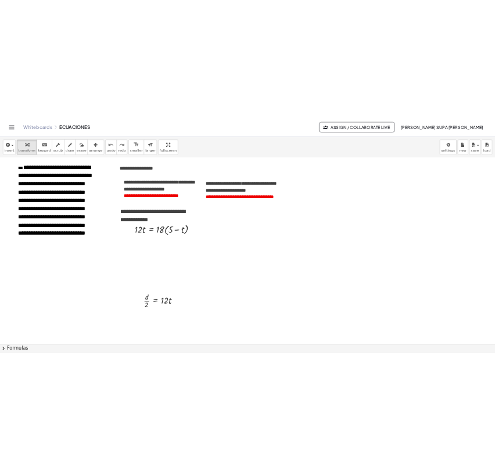
scroll to position [232, 0]
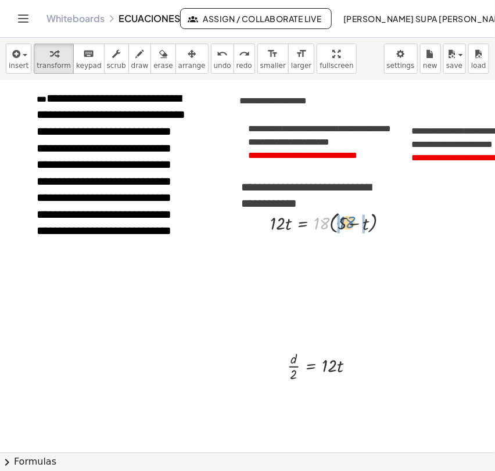
drag, startPoint x: 317, startPoint y: 228, endPoint x: 344, endPoint y: 227, distance: 26.7
click at [344, 227] on div at bounding box center [333, 223] width 139 height 28
drag, startPoint x: 387, startPoint y: 221, endPoint x: 389, endPoint y: 248, distance: 27.4
click at [303, 246] on div "· 12 · t = + 5 − t · 18 · · 18 · Fix a mistake Transform line Copy line as LaTe…" at bounding box center [303, 246] width 0 height 0
click at [332, 252] on div at bounding box center [335, 249] width 143 height 26
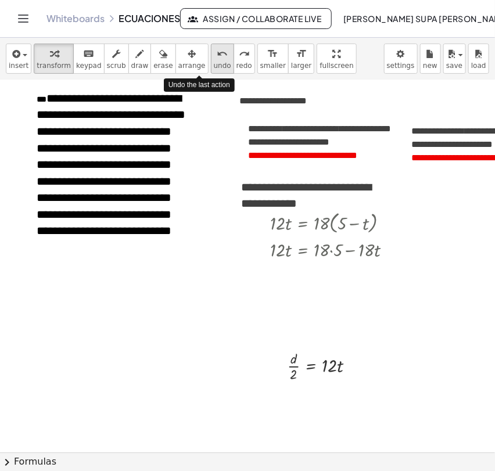
click at [217, 56] on icon "undo" at bounding box center [222, 54] width 11 height 14
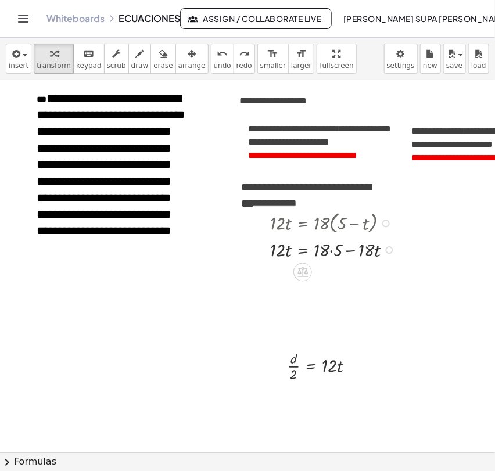
click at [329, 249] on div at bounding box center [335, 249] width 143 height 26
click at [334, 253] on div at bounding box center [335, 249] width 143 height 26
drag, startPoint x: 336, startPoint y: 262, endPoint x: 231, endPoint y: 263, distance: 105.2
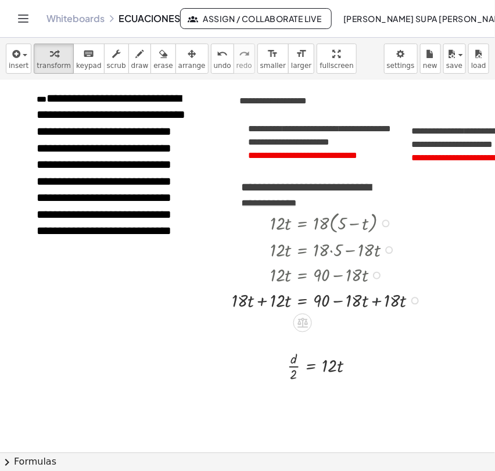
click at [377, 300] on div at bounding box center [329, 300] width 207 height 26
click at [217, 59] on icon "undo" at bounding box center [222, 54] width 11 height 14
click at [415, 298] on div at bounding box center [415, 302] width 8 height 8
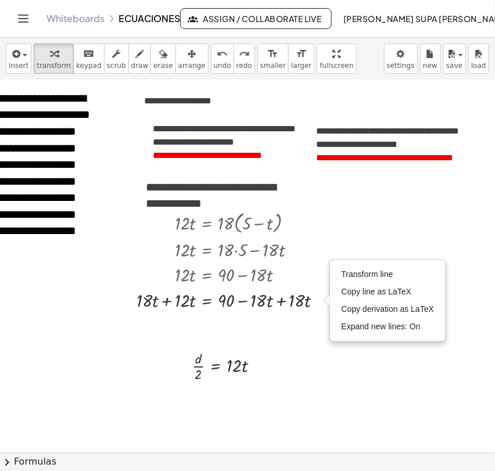
scroll to position [232, 96]
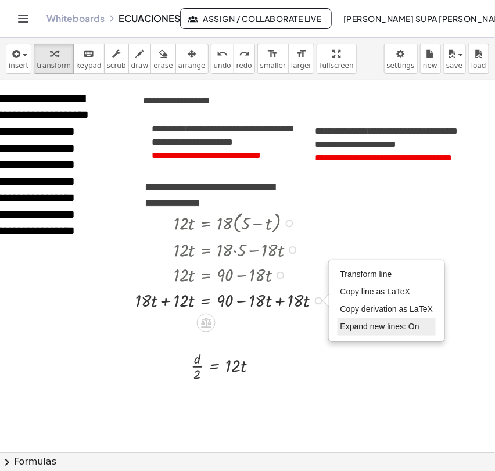
click at [351, 321] on li "Expand new lines: On" at bounding box center [387, 326] width 99 height 17
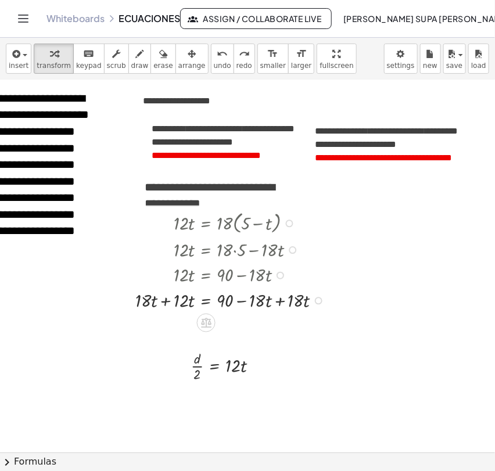
click at [311, 302] on div at bounding box center [233, 300] width 207 height 26
click at [315, 302] on div "Transform line Copy line as LaTeX Copy derivation as LaTeX Expand new lines: On" at bounding box center [319, 302] width 8 height 8
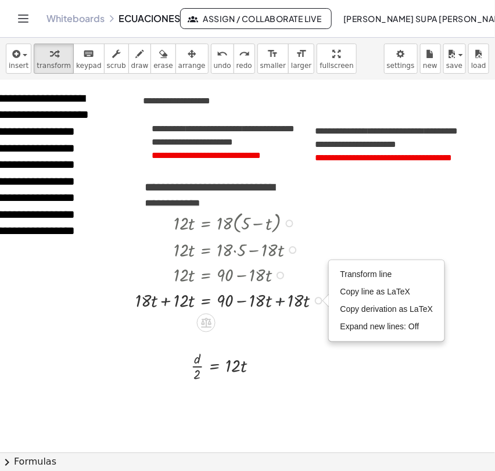
click at [281, 300] on div at bounding box center [233, 300] width 207 height 26
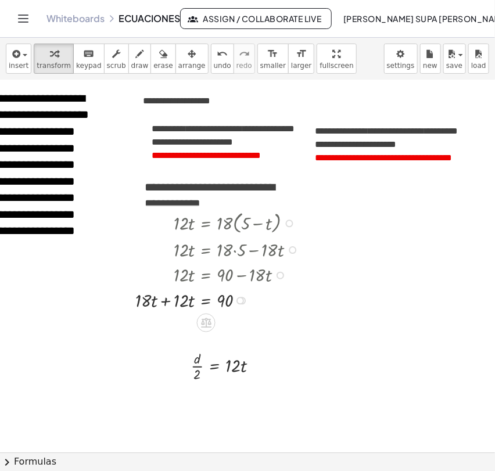
click at [168, 302] on div at bounding box center [220, 300] width 181 height 26
drag, startPoint x: 242, startPoint y: 302, endPoint x: 242, endPoint y: 331, distance: 29.6
click at [206, 326] on div "· t = 90 · 30 Transform line Copy line as LaTeX Copy derivation as LaTeX Expand…" at bounding box center [206, 326] width 0 height 0
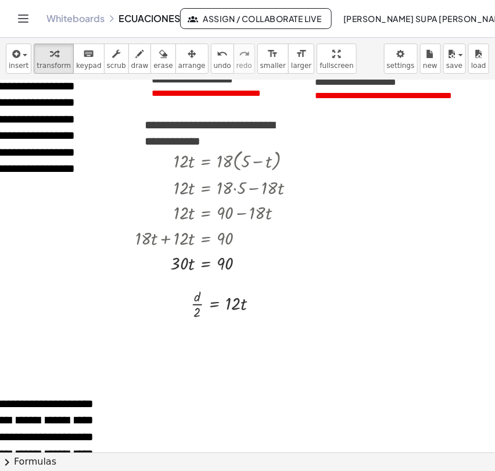
scroll to position [299, 96]
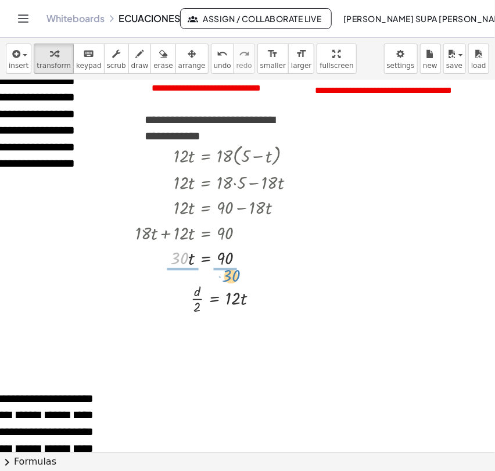
drag, startPoint x: 178, startPoint y: 260, endPoint x: 232, endPoint y: 278, distance: 56.2
drag, startPoint x: 184, startPoint y: 248, endPoint x: 182, endPoint y: 266, distance: 18.1
click at [243, 257] on div at bounding box center [243, 259] width 8 height 8
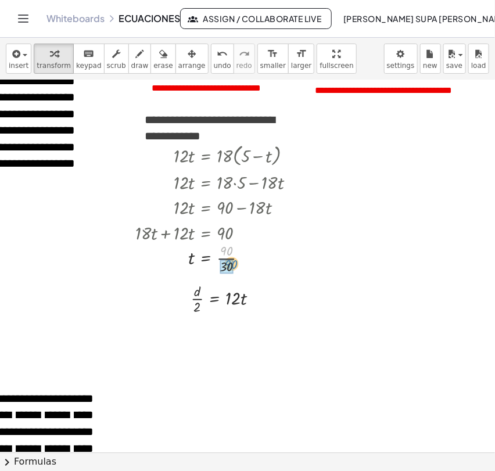
drag, startPoint x: 227, startPoint y: 254, endPoint x: 232, endPoint y: 270, distance: 17.1
drag, startPoint x: 232, startPoint y: 258, endPoint x: 233, endPoint y: 273, distance: 15.1
click at [206, 268] on div "t = 3 Transform line Copy line as LaTeX Copy derivation as LaTeX Expand new lin…" at bounding box center [206, 268] width 0 height 0
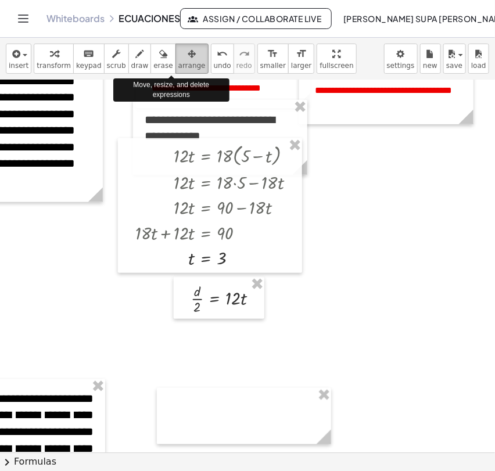
click at [188, 60] on icon "button" at bounding box center [192, 54] width 8 height 14
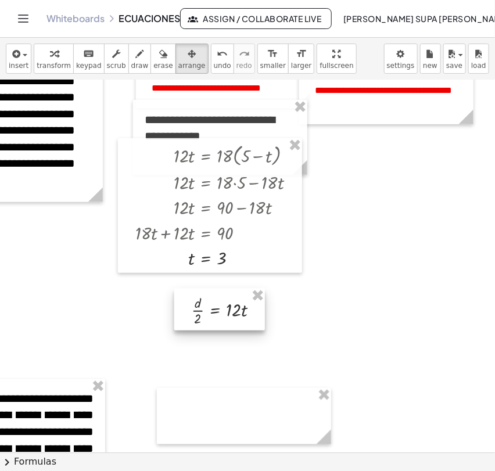
drag, startPoint x: 217, startPoint y: 299, endPoint x: 218, endPoint y: 310, distance: 11.6
click at [218, 310] on div at bounding box center [219, 310] width 91 height 42
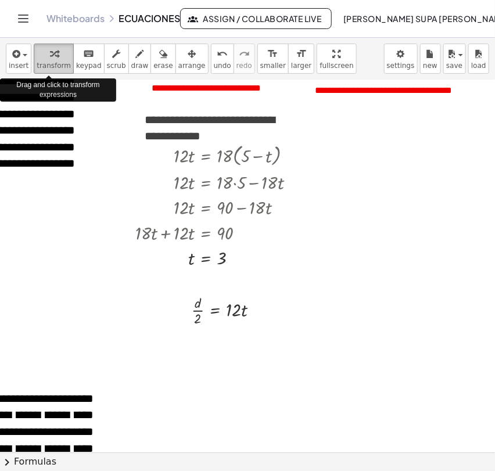
click at [56, 62] on span "transform" at bounding box center [54, 66] width 34 height 8
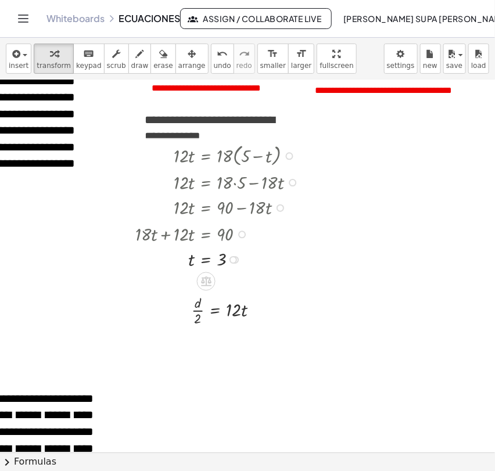
drag, startPoint x: 241, startPoint y: 231, endPoint x: 248, endPoint y: 238, distance: 9.9
click at [206, 235] on div "+ · 18 · t + · 12 · t = 90" at bounding box center [206, 235] width 0 height 0
drag, startPoint x: 235, startPoint y: 256, endPoint x: 232, endPoint y: 281, distance: 25.2
click at [206, 279] on div "t = 3 Transform line Copy line as LaTeX Copy derivation as LaTeX Expand new lin…" at bounding box center [206, 279] width 0 height 0
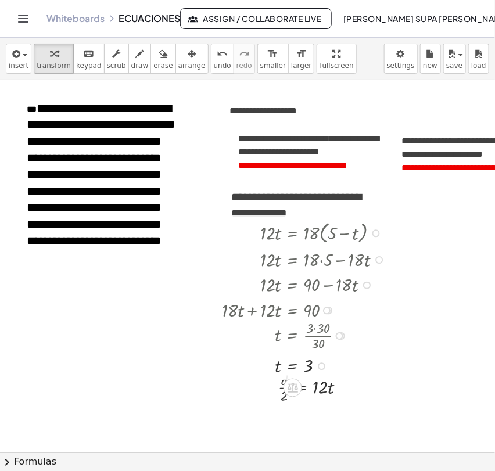
scroll to position [222, 9]
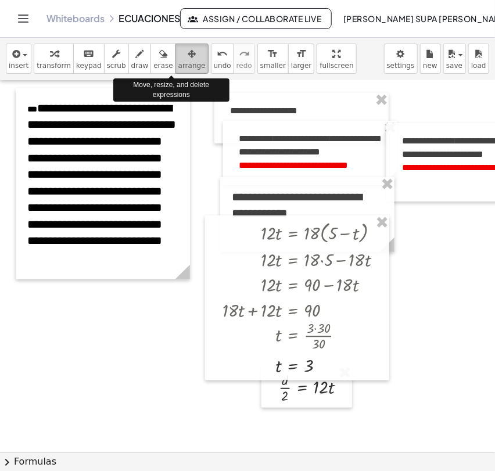
click at [178, 57] on div "button" at bounding box center [191, 53] width 27 height 14
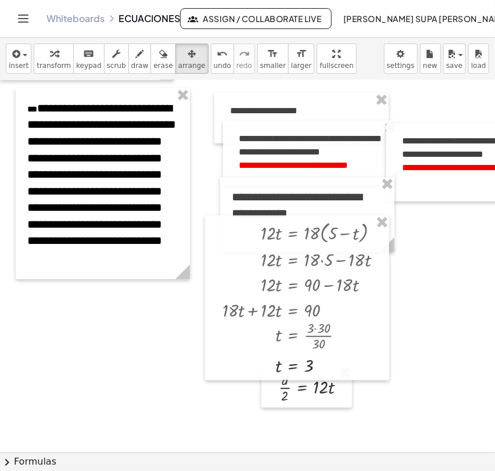
drag, startPoint x: 274, startPoint y: 399, endPoint x: 270, endPoint y: 414, distance: 15.8
drag, startPoint x: 270, startPoint y: 414, endPoint x: 297, endPoint y: 396, distance: 32.4
click at [297, 396] on div at bounding box center [307, 388] width 91 height 42
drag, startPoint x: 320, startPoint y: 388, endPoint x: 313, endPoint y: 410, distance: 23.7
click at [313, 410] on div at bounding box center [300, 410] width 91 height 42
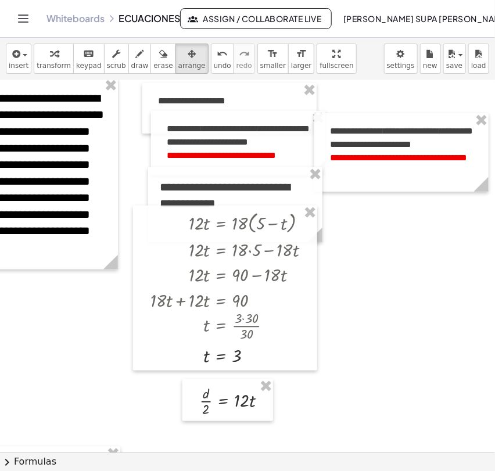
scroll to position [234, 87]
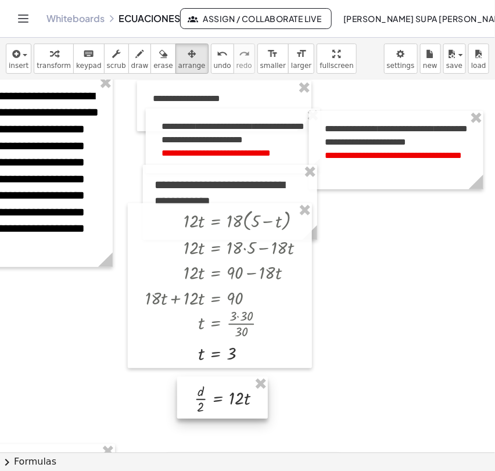
click at [220, 388] on div at bounding box center [222, 398] width 91 height 42
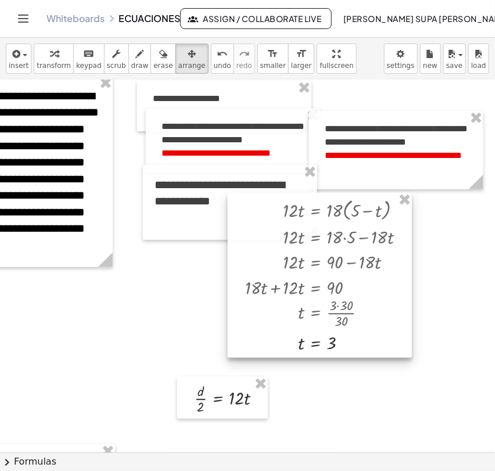
drag, startPoint x: 206, startPoint y: 266, endPoint x: 306, endPoint y: 255, distance: 100.5
click at [306, 255] on div at bounding box center [320, 275] width 184 height 165
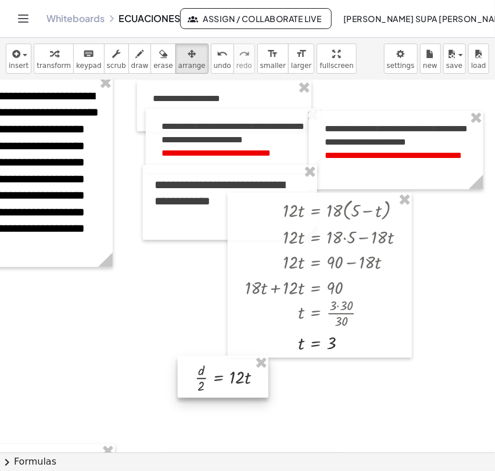
drag, startPoint x: 237, startPoint y: 386, endPoint x: 238, endPoint y: 365, distance: 20.9
click at [238, 365] on div at bounding box center [223, 377] width 91 height 42
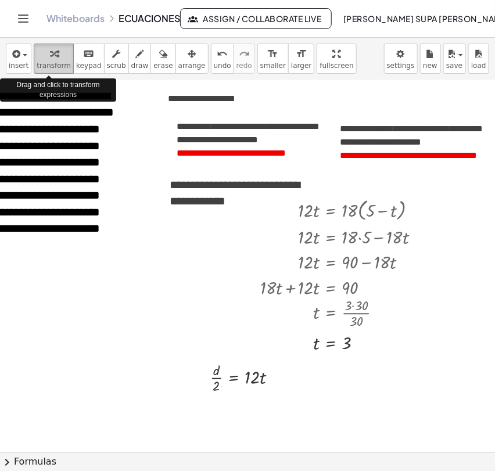
click at [56, 62] on span "transform" at bounding box center [54, 66] width 34 height 8
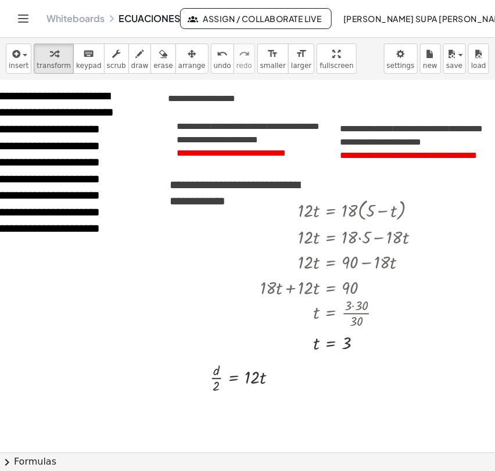
scroll to position [252, 71]
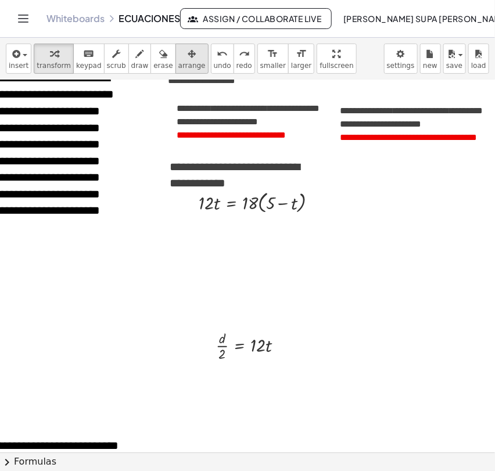
click at [178, 64] on span "arrange" at bounding box center [191, 66] width 27 height 8
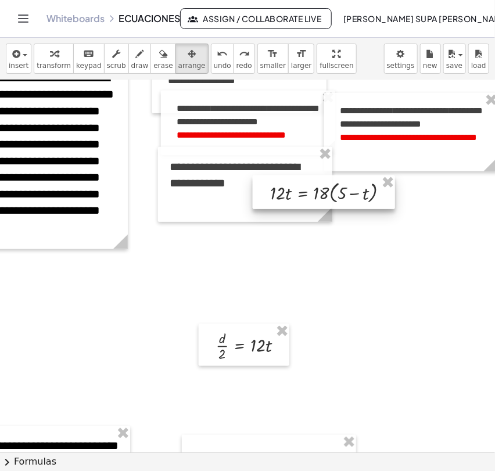
drag, startPoint x: 185, startPoint y: 206, endPoint x: 257, endPoint y: 196, distance: 72.7
click at [257, 196] on div at bounding box center [324, 192] width 142 height 34
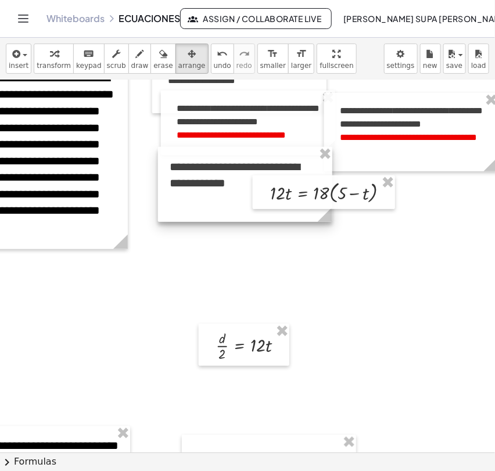
drag, startPoint x: 247, startPoint y: 259, endPoint x: 116, endPoint y: 108, distance: 199.4
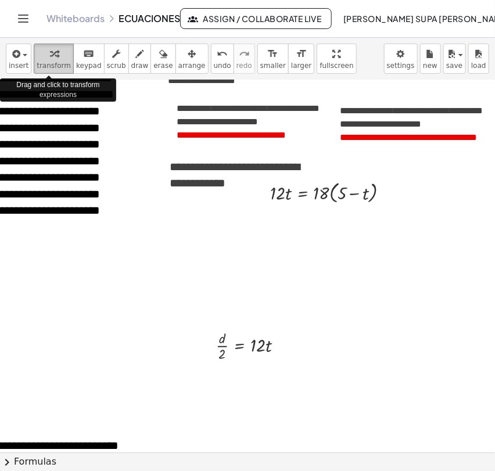
click at [42, 66] on span "transform" at bounding box center [54, 66] width 34 height 8
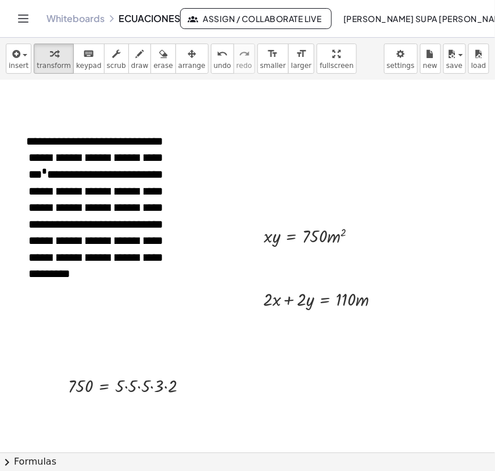
scroll to position [557, 27]
click at [288, 298] on div at bounding box center [326, 299] width 138 height 26
click at [293, 302] on div at bounding box center [326, 299] width 138 height 26
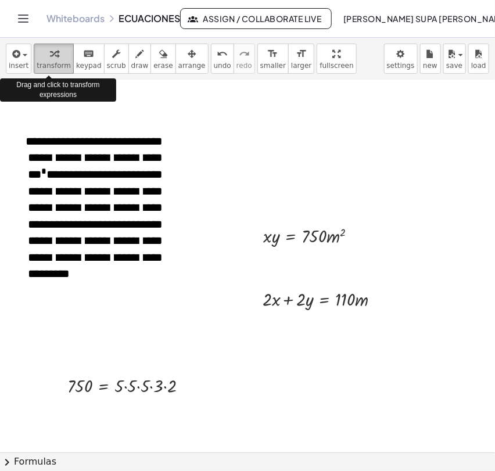
click at [39, 53] on div "button" at bounding box center [54, 53] width 34 height 14
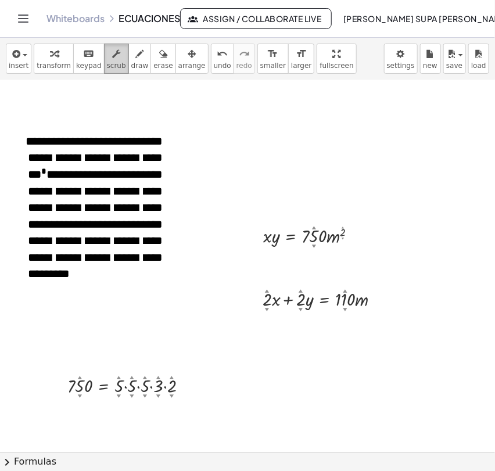
click at [112, 59] on icon "button" at bounding box center [116, 54] width 8 height 14
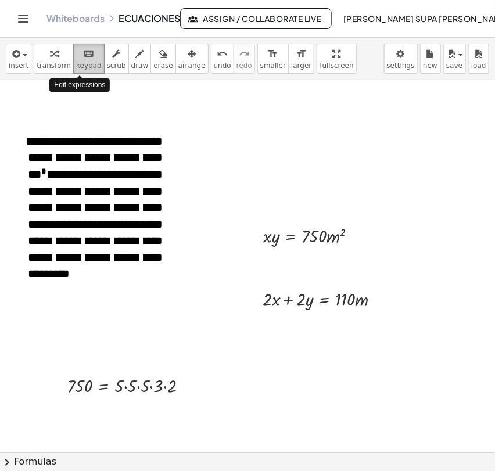
click at [83, 59] on icon "keyboard" at bounding box center [88, 54] width 11 height 14
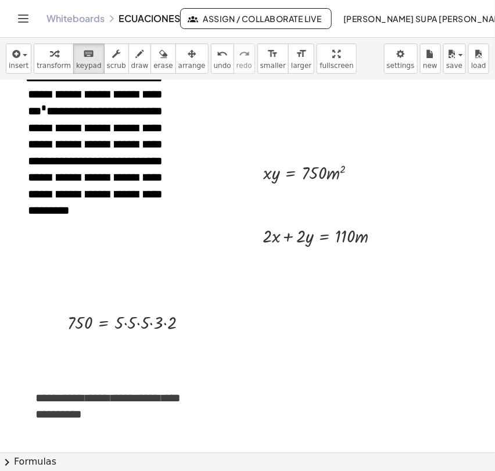
scroll to position [621, 27]
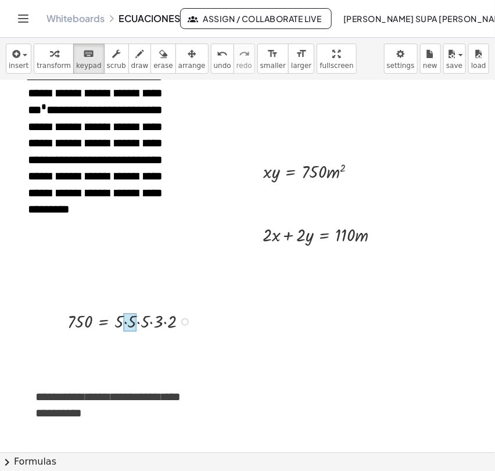
click at [126, 325] on div at bounding box center [130, 322] width 13 height 19
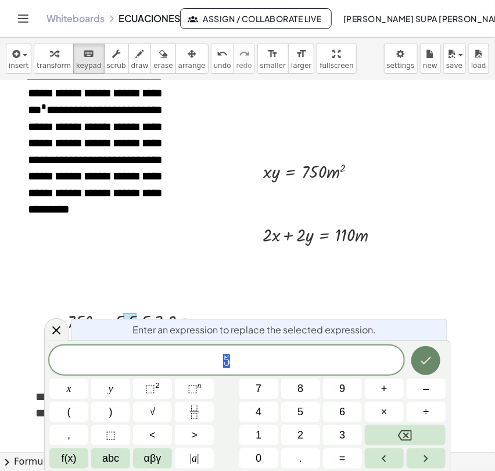
click at [422, 366] on icon "Done" at bounding box center [426, 361] width 14 height 14
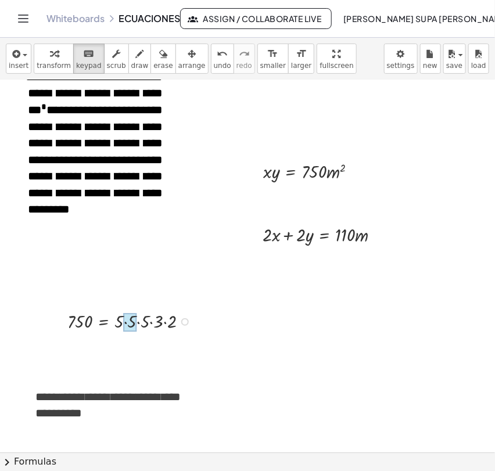
click at [126, 326] on div at bounding box center [130, 322] width 13 height 19
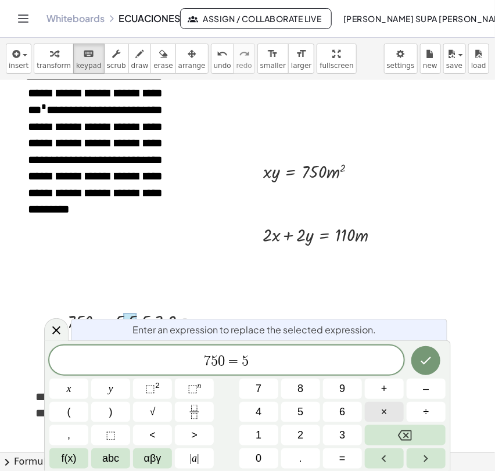
click at [384, 415] on span "×" at bounding box center [384, 412] width 6 height 16
click at [421, 357] on icon "Done" at bounding box center [426, 361] width 14 height 14
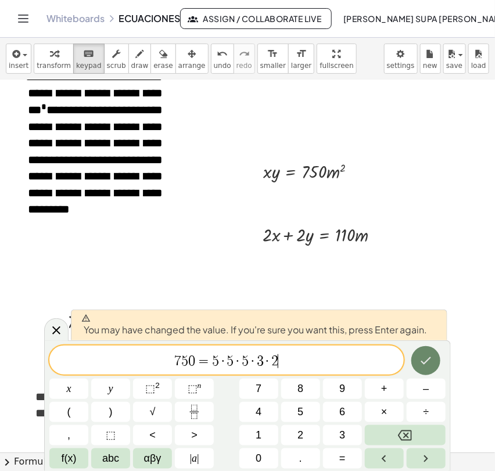
click at [421, 357] on icon "Done" at bounding box center [426, 361] width 14 height 14
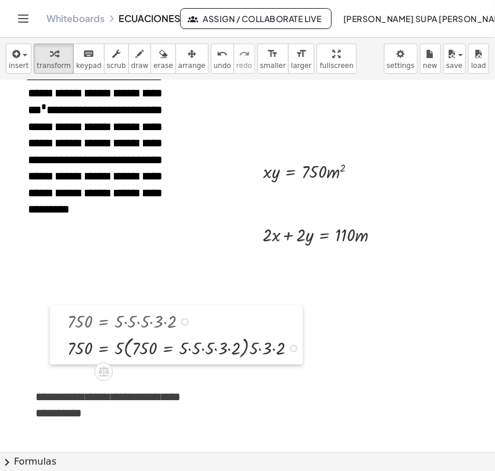
click at [67, 345] on div at bounding box center [58, 335] width 17 height 59
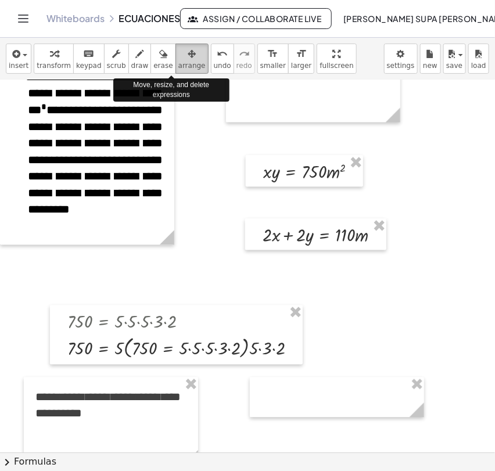
click at [178, 62] on span "arrange" at bounding box center [191, 66] width 27 height 8
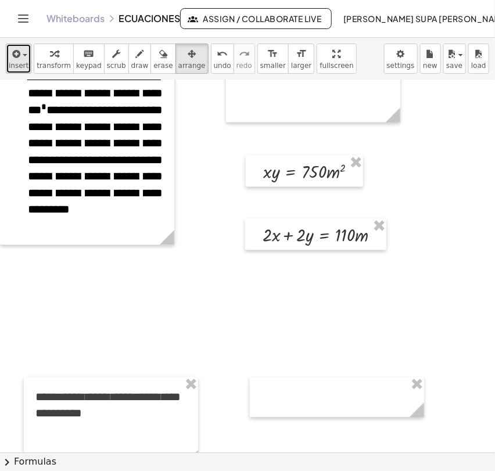
click at [20, 58] on span "button" at bounding box center [21, 55] width 2 height 8
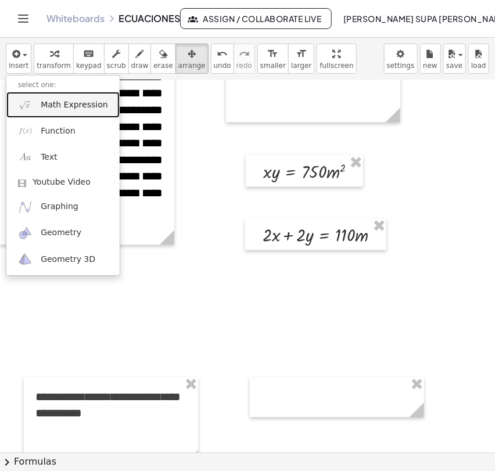
click at [58, 109] on span "Math Expression" at bounding box center [74, 105] width 67 height 12
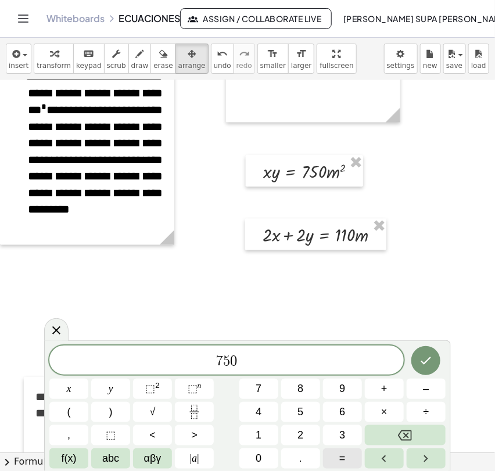
click at [353, 457] on button "=" at bounding box center [342, 459] width 39 height 20
click at [306, 414] on button "5" at bounding box center [300, 412] width 39 height 20
click at [377, 413] on button "×" at bounding box center [384, 412] width 39 height 20
click at [312, 406] on button "5" at bounding box center [300, 412] width 39 height 20
click at [378, 413] on button "×" at bounding box center [384, 412] width 39 height 20
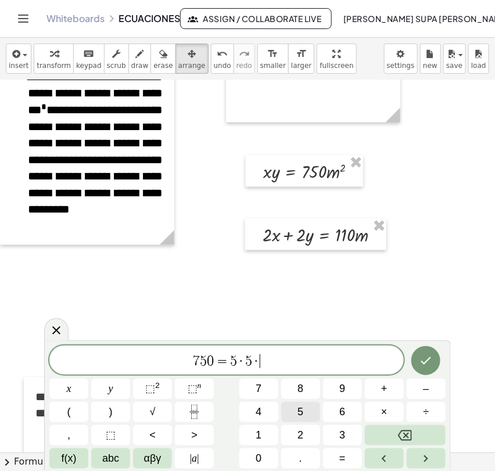
click at [308, 414] on button "5" at bounding box center [300, 412] width 39 height 20
click at [386, 411] on span "×" at bounding box center [384, 412] width 6 height 16
click at [349, 437] on button "3" at bounding box center [342, 435] width 39 height 20
click at [389, 411] on button "×" at bounding box center [384, 412] width 39 height 20
click at [309, 438] on button "2" at bounding box center [300, 435] width 39 height 20
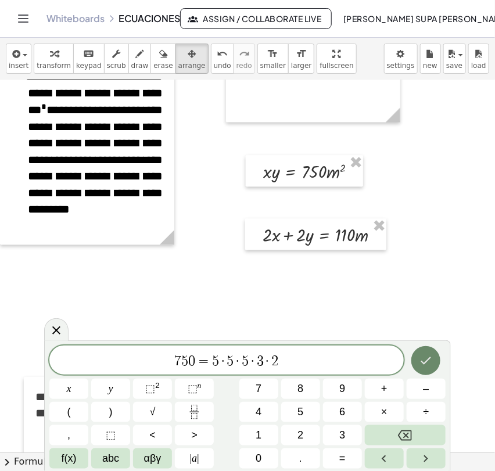
click at [435, 361] on button "Done" at bounding box center [425, 360] width 29 height 29
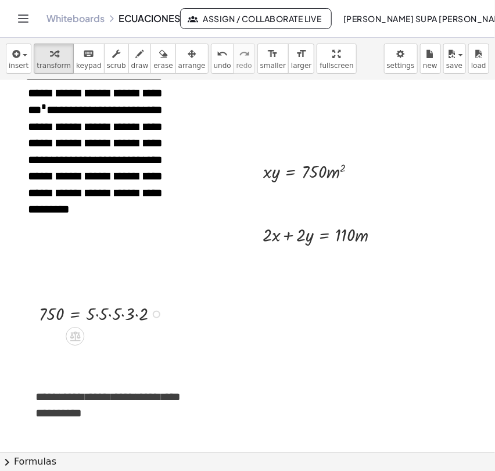
click at [95, 314] on div at bounding box center [103, 314] width 141 height 26
click at [120, 342] on div at bounding box center [103, 340] width 141 height 26
click at [123, 338] on div at bounding box center [103, 340] width 141 height 26
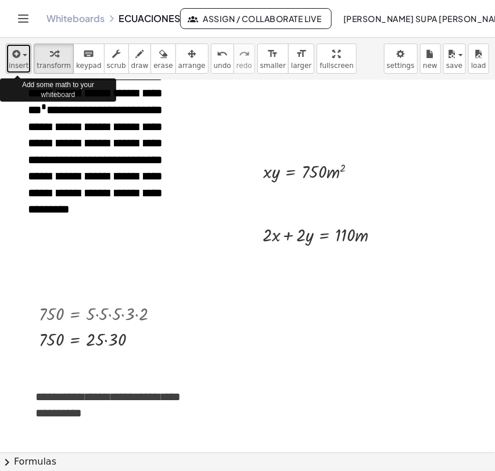
click at [26, 67] on button "insert" at bounding box center [19, 59] width 26 height 30
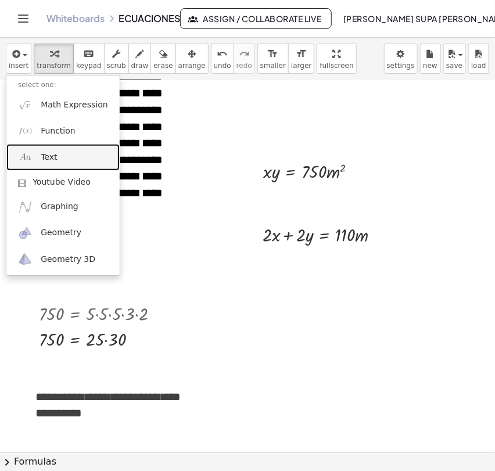
click at [45, 152] on span "Text" at bounding box center [49, 158] width 16 height 12
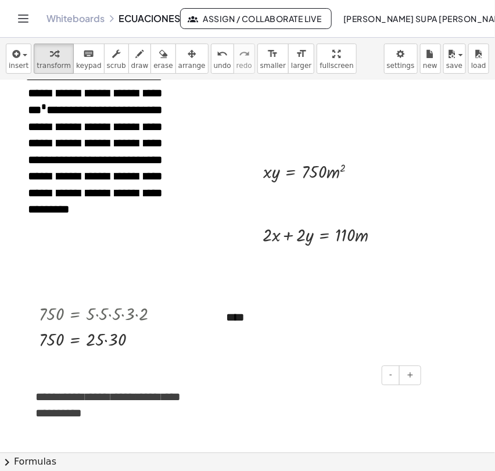
click at [286, 377] on div "- +" at bounding box center [334, 376] width 174 height 20
click at [259, 317] on div "****" at bounding box center [301, 318] width 174 height 40
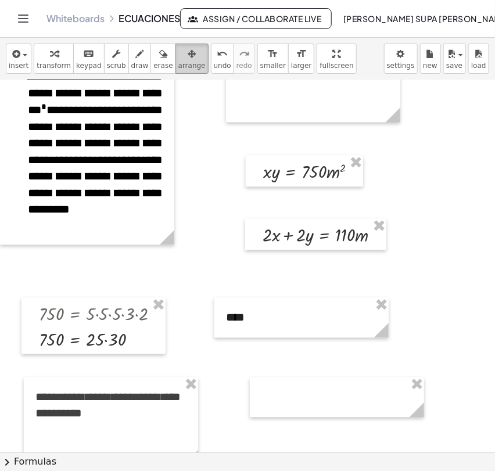
click at [178, 59] on div "button" at bounding box center [191, 53] width 27 height 14
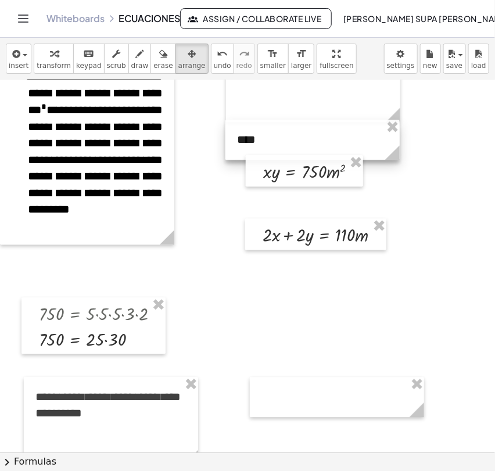
drag, startPoint x: 263, startPoint y: 307, endPoint x: 274, endPoint y: 130, distance: 178.1
click at [274, 130] on div at bounding box center [312, 140] width 174 height 40
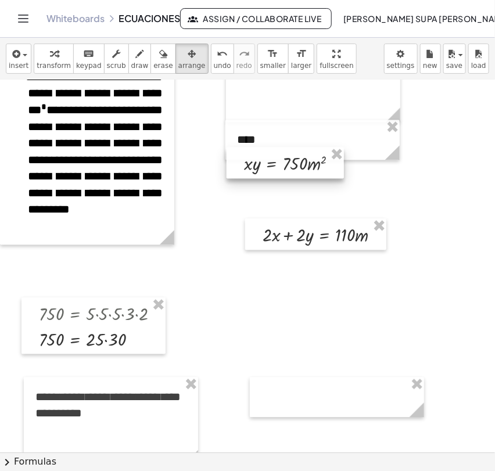
drag, startPoint x: 282, startPoint y: 165, endPoint x: 263, endPoint y: 157, distance: 20.8
click at [263, 157] on div at bounding box center [285, 163] width 117 height 31
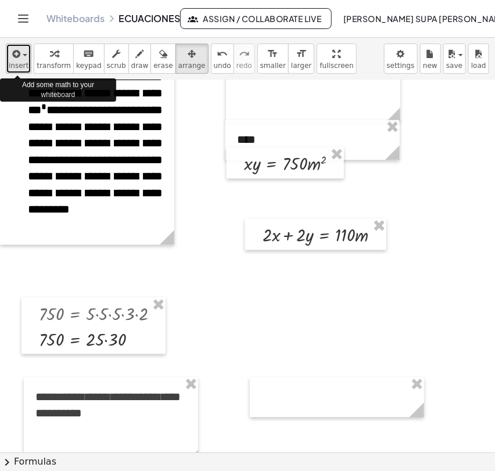
click at [26, 67] on button "insert" at bounding box center [19, 59] width 26 height 30
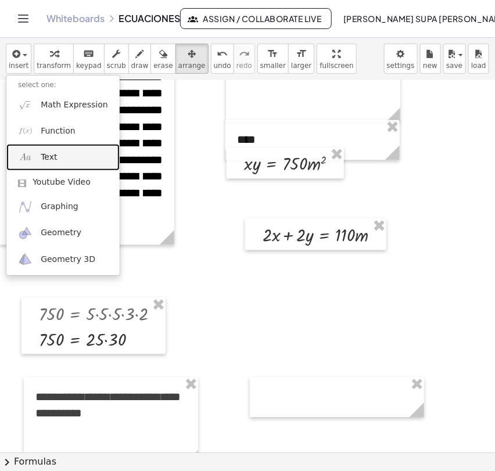
click at [61, 149] on link "Text" at bounding box center [62, 157] width 113 height 26
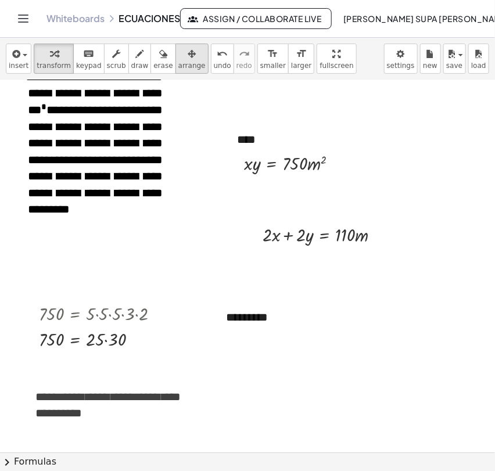
click at [188, 56] on icon "button" at bounding box center [192, 54] width 8 height 14
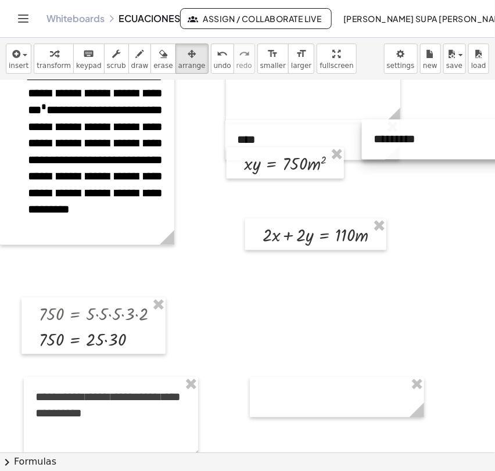
drag, startPoint x: 280, startPoint y: 306, endPoint x: 428, endPoint y: 128, distance: 231.5
click at [428, 128] on div at bounding box center [449, 140] width 174 height 40
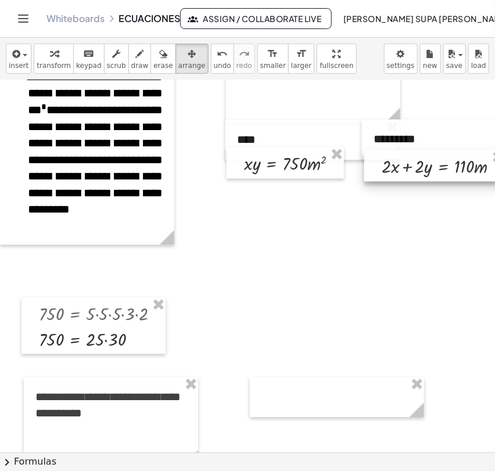
drag, startPoint x: 329, startPoint y: 224, endPoint x: 449, endPoint y: 156, distance: 137.4
click at [449, 156] on div at bounding box center [434, 165] width 141 height 31
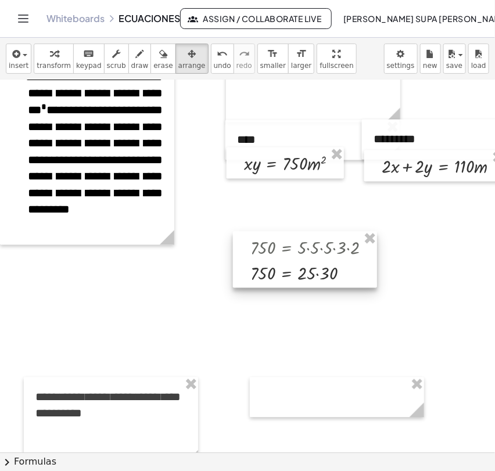
drag, startPoint x: 86, startPoint y: 302, endPoint x: 298, endPoint y: 235, distance: 221.6
click at [298, 235] on div at bounding box center [305, 260] width 144 height 56
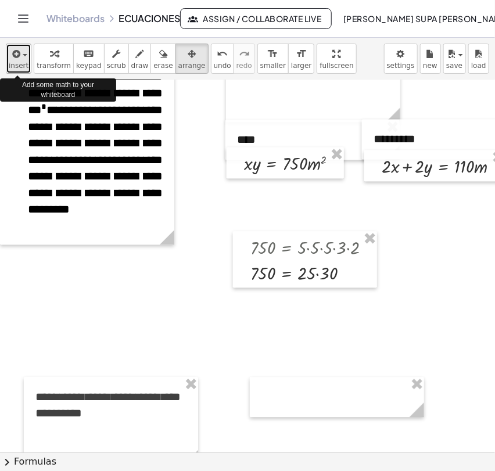
click at [27, 64] on button "insert" at bounding box center [19, 59] width 26 height 30
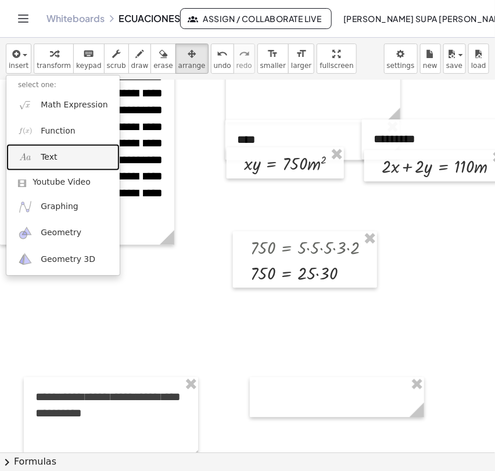
click at [60, 163] on link "Text" at bounding box center [62, 157] width 113 height 26
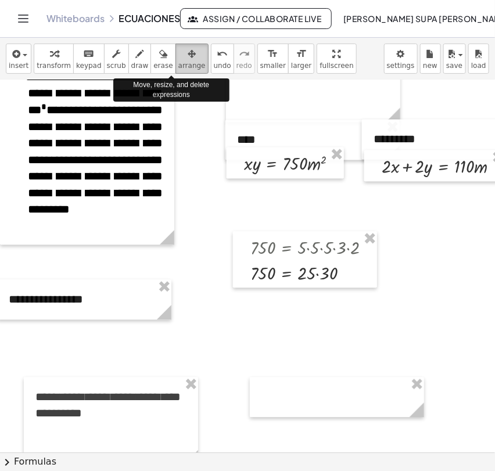
click at [188, 59] on icon "button" at bounding box center [192, 54] width 8 height 14
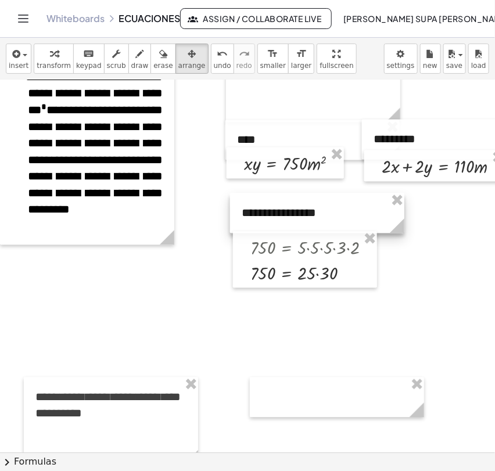
drag, startPoint x: 88, startPoint y: 288, endPoint x: 322, endPoint y: 201, distance: 249.1
click at [322, 201] on div at bounding box center [317, 213] width 174 height 40
click at [321, 275] on div at bounding box center [305, 260] width 144 height 56
click at [356, 273] on div at bounding box center [305, 260] width 144 height 56
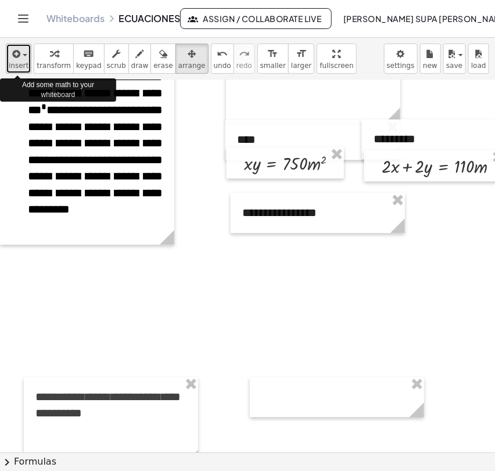
click at [21, 62] on span "insert" at bounding box center [19, 66] width 20 height 8
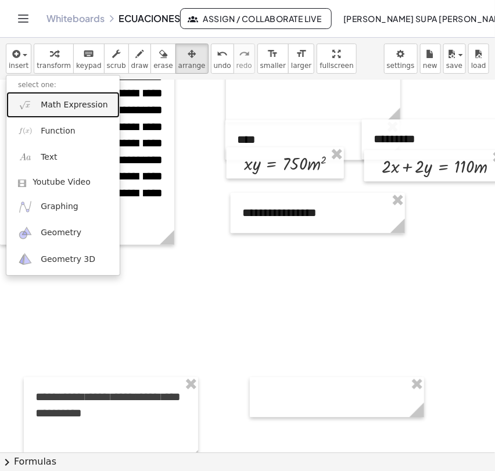
click at [48, 102] on span "Math Expression" at bounding box center [74, 105] width 67 height 12
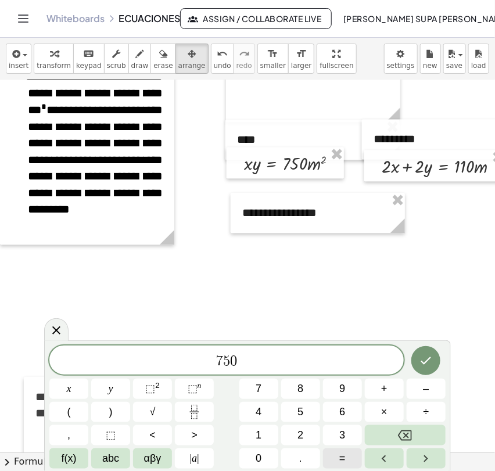
click at [348, 453] on button "=" at bounding box center [342, 459] width 39 height 20
click at [389, 416] on button "×" at bounding box center [384, 412] width 39 height 20
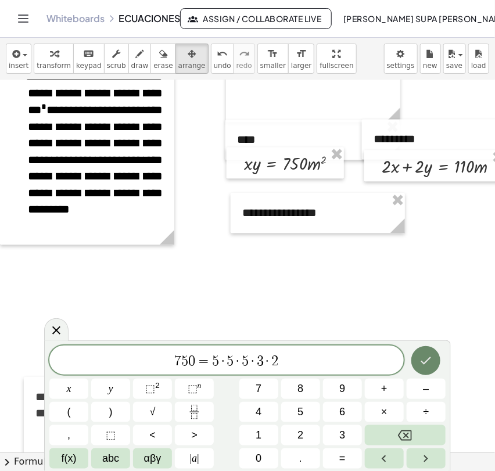
click at [433, 355] on button "Done" at bounding box center [425, 360] width 29 height 29
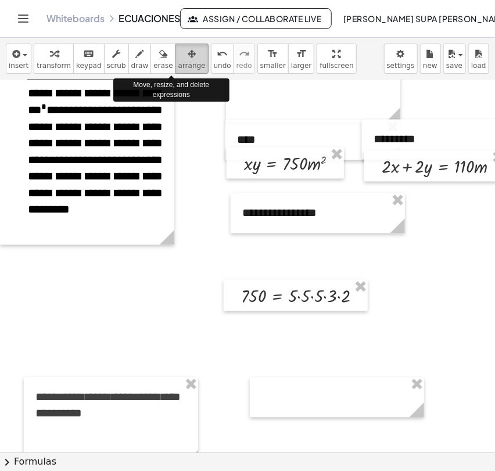
click at [188, 60] on icon "button" at bounding box center [192, 54] width 8 height 14
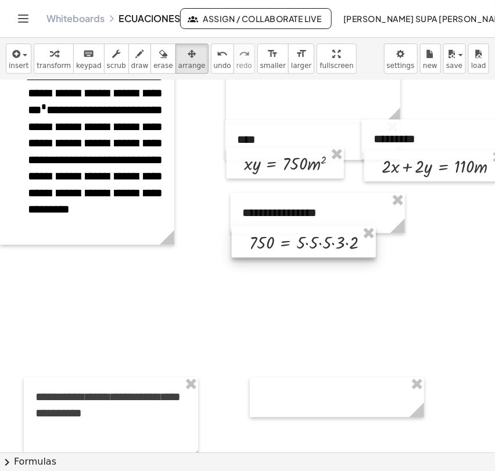
drag, startPoint x: 278, startPoint y: 284, endPoint x: 286, endPoint y: 231, distance: 54.1
click at [286, 231] on div at bounding box center [304, 242] width 144 height 31
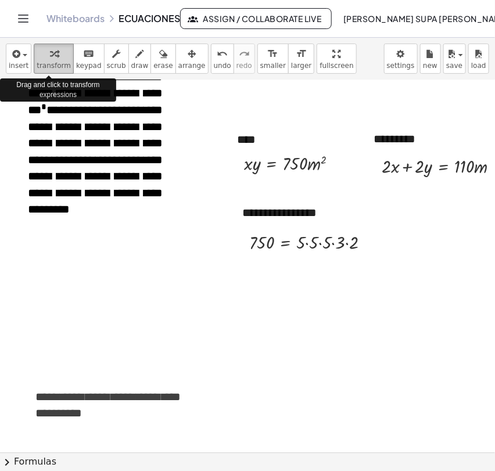
click at [45, 62] on span "transform" at bounding box center [54, 66] width 34 height 8
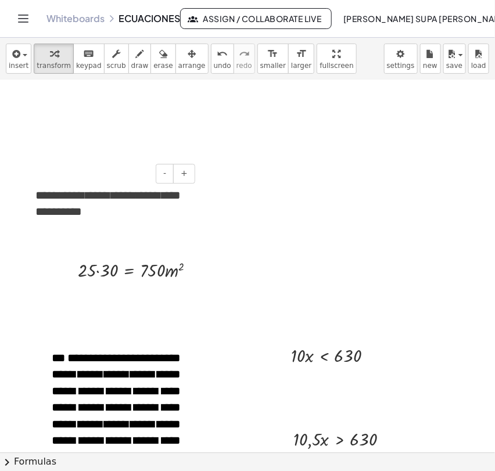
scroll to position [832, 27]
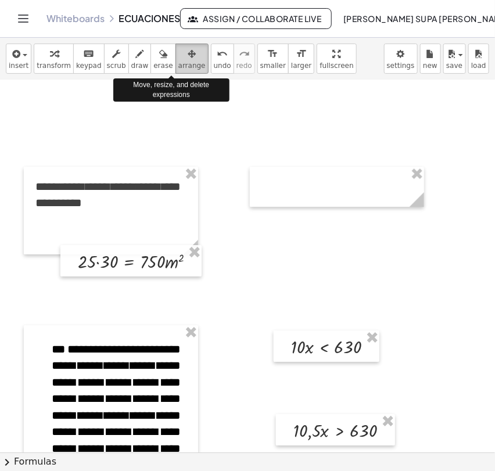
click at [178, 53] on div "button" at bounding box center [191, 53] width 27 height 14
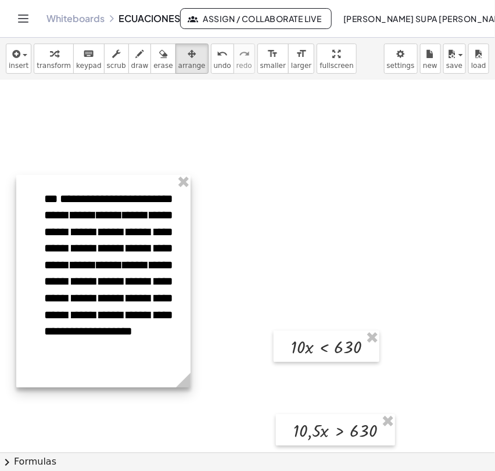
drag, startPoint x: 101, startPoint y: 338, endPoint x: 93, endPoint y: 188, distance: 150.7
click at [93, 188] on div at bounding box center [103, 281] width 174 height 213
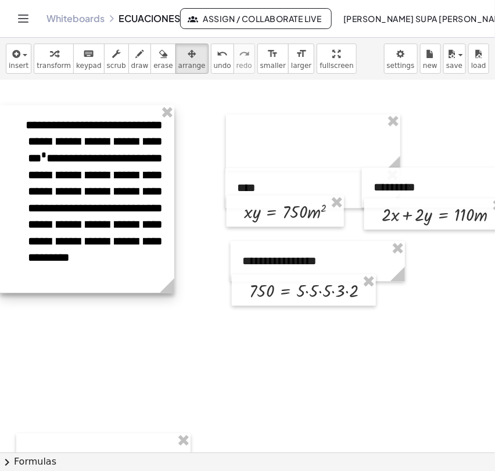
scroll to position [600, 27]
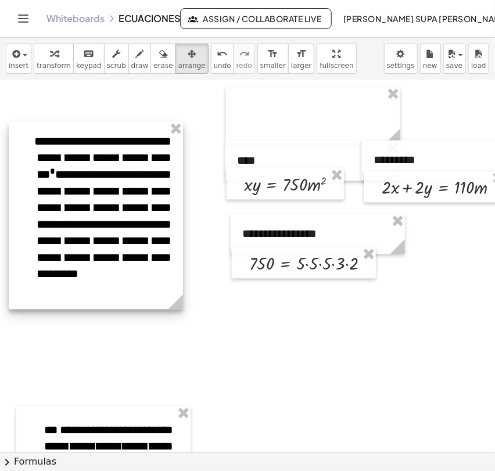
drag, startPoint x: 111, startPoint y: 99, endPoint x: 120, endPoint y: 143, distance: 44.4
click at [120, 143] on div at bounding box center [96, 216] width 174 height 188
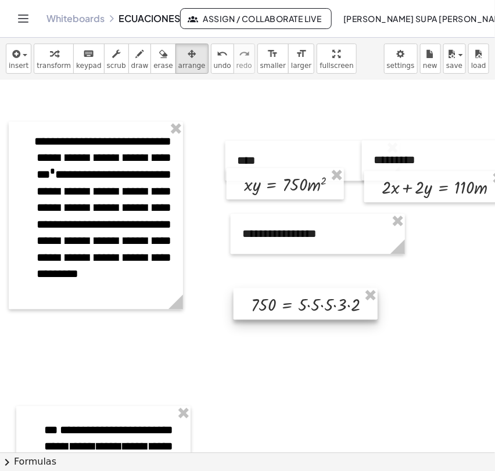
drag, startPoint x: 301, startPoint y: 267, endPoint x: 303, endPoint y: 308, distance: 41.3
click at [303, 308] on div at bounding box center [306, 304] width 144 height 31
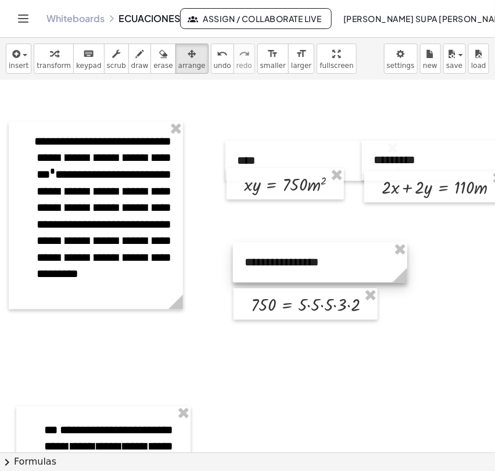
drag, startPoint x: 288, startPoint y: 249, endPoint x: 291, endPoint y: 278, distance: 29.1
click at [291, 278] on div at bounding box center [320, 263] width 174 height 40
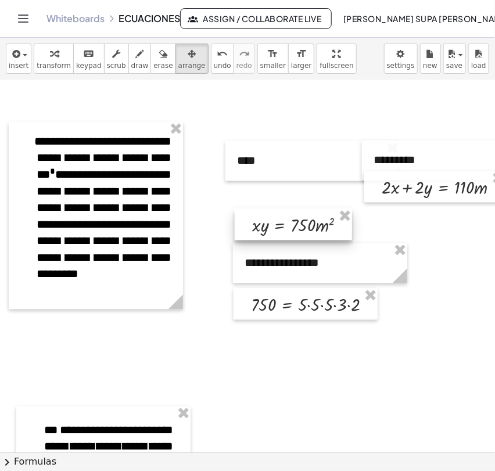
drag, startPoint x: 294, startPoint y: 181, endPoint x: 302, endPoint y: 221, distance: 41.5
click at [302, 221] on div at bounding box center [293, 224] width 117 height 31
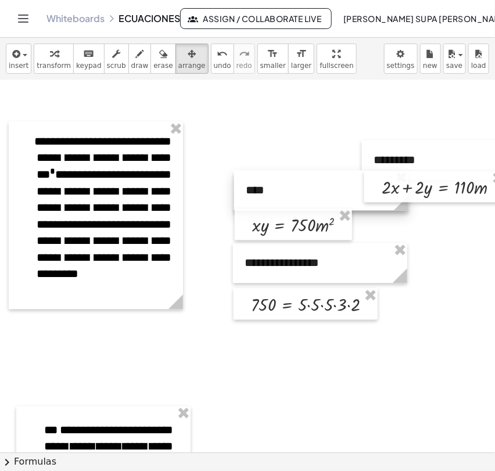
drag, startPoint x: 299, startPoint y: 159, endPoint x: 307, endPoint y: 189, distance: 31.4
click at [307, 189] on div at bounding box center [321, 191] width 174 height 40
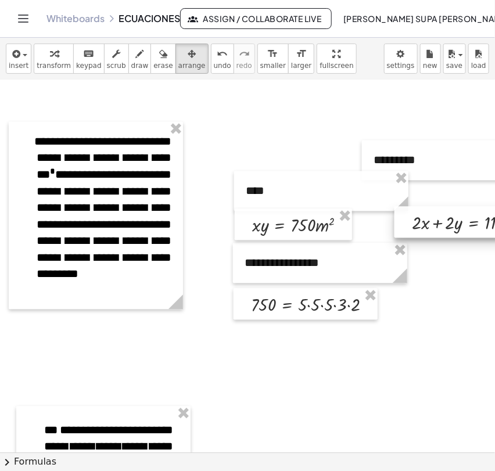
drag, startPoint x: 411, startPoint y: 192, endPoint x: 441, endPoint y: 227, distance: 46.6
click at [441, 227] on div at bounding box center [465, 222] width 141 height 31
drag, startPoint x: 445, startPoint y: 158, endPoint x: 474, endPoint y: 185, distance: 39.5
click at [474, 185] on div at bounding box center [478, 187] width 174 height 40
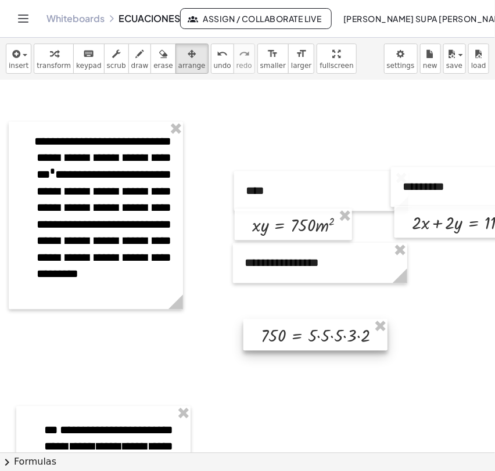
drag, startPoint x: 307, startPoint y: 300, endPoint x: 317, endPoint y: 331, distance: 32.9
click at [317, 331] on div at bounding box center [315, 335] width 144 height 31
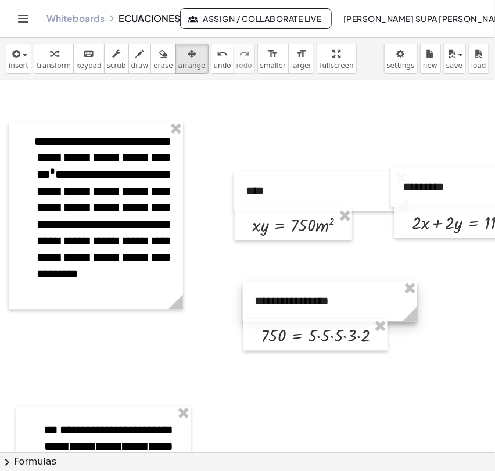
drag, startPoint x: 311, startPoint y: 275, endPoint x: 321, endPoint y: 316, distance: 41.3
click at [321, 316] on div at bounding box center [330, 302] width 174 height 40
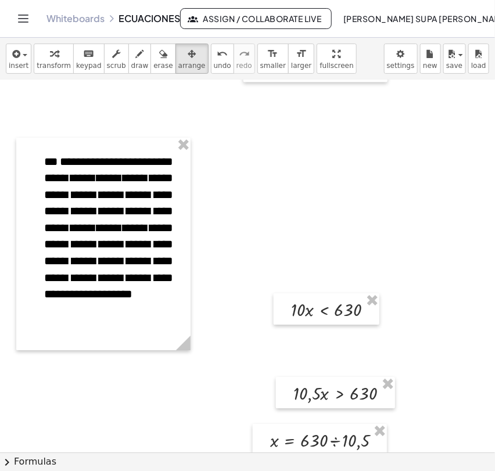
scroll to position [870, 27]
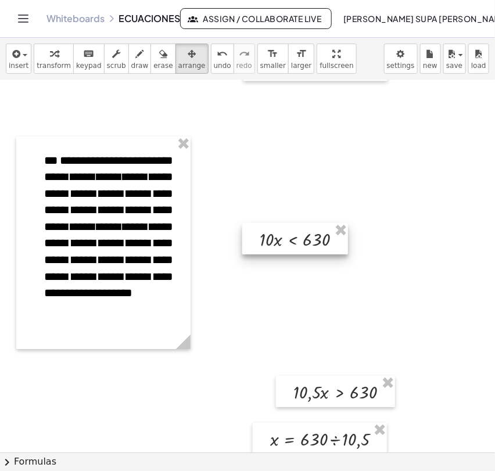
drag, startPoint x: 301, startPoint y: 298, endPoint x: 270, endPoint y: 229, distance: 75.4
click at [270, 229] on div at bounding box center [295, 238] width 106 height 31
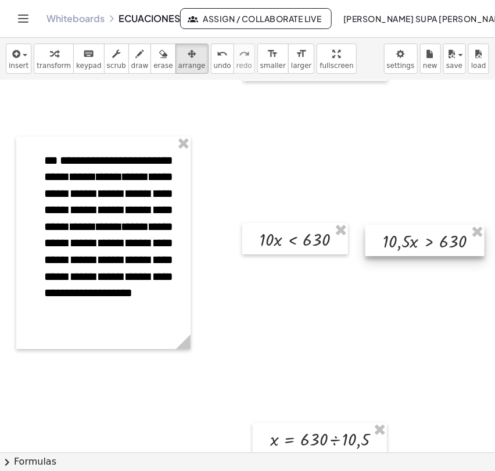
drag, startPoint x: 321, startPoint y: 389, endPoint x: 409, endPoint y: 238, distance: 174.7
click at [409, 238] on div at bounding box center [424, 240] width 119 height 31
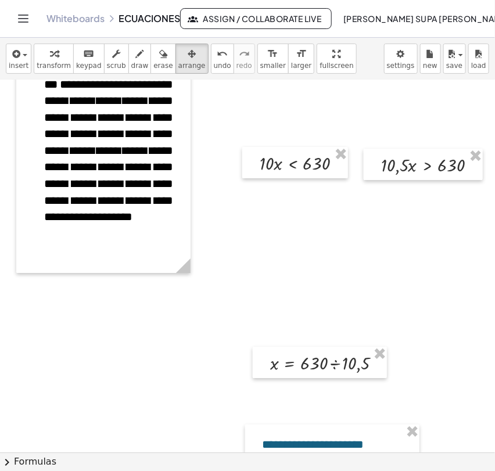
scroll to position [969, 27]
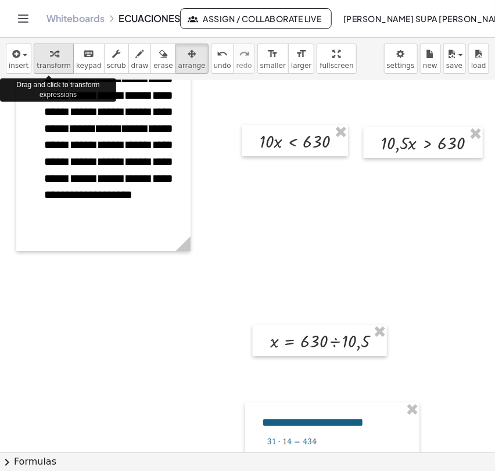
click at [55, 71] on button "transform" at bounding box center [54, 59] width 40 height 30
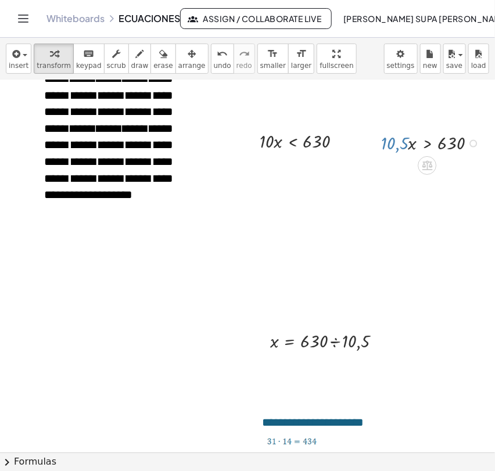
click at [390, 140] on div at bounding box center [433, 143] width 116 height 26
drag, startPoint x: 382, startPoint y: 135, endPoint x: 406, endPoint y: 153, distance: 30.2
click at [406, 153] on div at bounding box center [433, 143] width 116 height 26
drag, startPoint x: 396, startPoint y: 145, endPoint x: 461, endPoint y: 167, distance: 68.5
drag, startPoint x: 403, startPoint y: 135, endPoint x: 404, endPoint y: 150, distance: 15.1
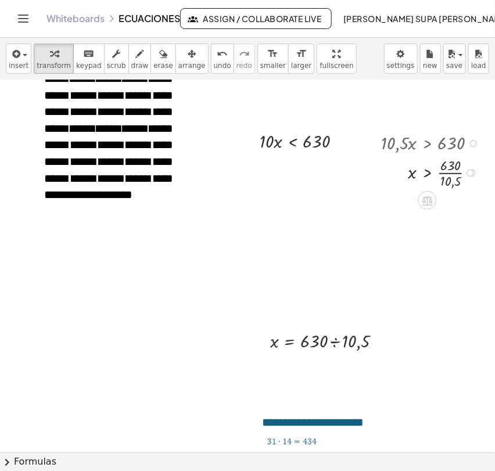
drag, startPoint x: 470, startPoint y: 143, endPoint x: 470, endPoint y: 178, distance: 35.4
click at [427, 173] on div "x > 630 · · 10,5" at bounding box center [427, 173] width 0 height 0
drag, startPoint x: 448, startPoint y: 162, endPoint x: 450, endPoint y: 178, distance: 16.4
click at [217, 58] on icon "undo" at bounding box center [222, 54] width 11 height 14
drag, startPoint x: 444, startPoint y: 169, endPoint x: 446, endPoint y: 182, distance: 14.1
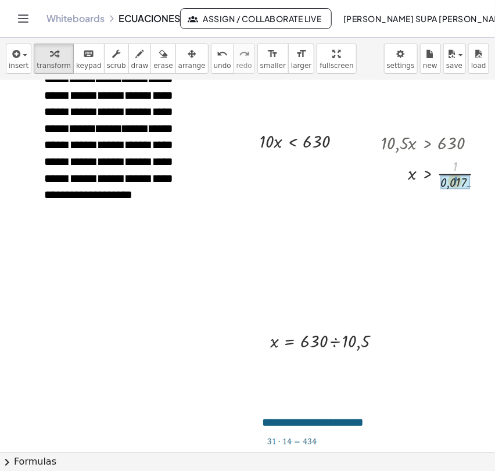
drag, startPoint x: 452, startPoint y: 167, endPoint x: 452, endPoint y: 182, distance: 15.1
drag, startPoint x: 454, startPoint y: 166, endPoint x: 455, endPoint y: 187, distance: 21.5
click at [217, 58] on icon "undo" at bounding box center [222, 54] width 11 height 14
click at [440, 176] on div at bounding box center [433, 173] width 116 height 36
drag, startPoint x: 442, startPoint y: 185, endPoint x: 443, endPoint y: 170, distance: 15.1
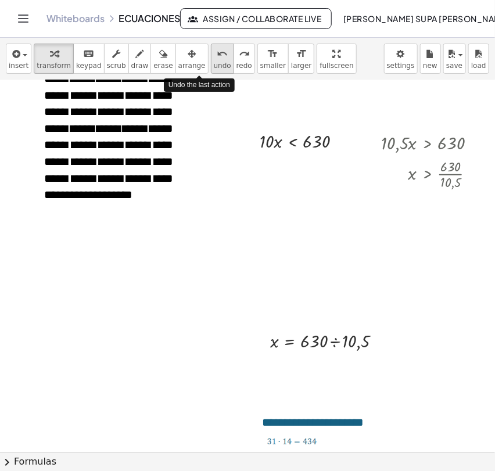
click at [214, 66] on span "undo" at bounding box center [222, 66] width 17 height 8
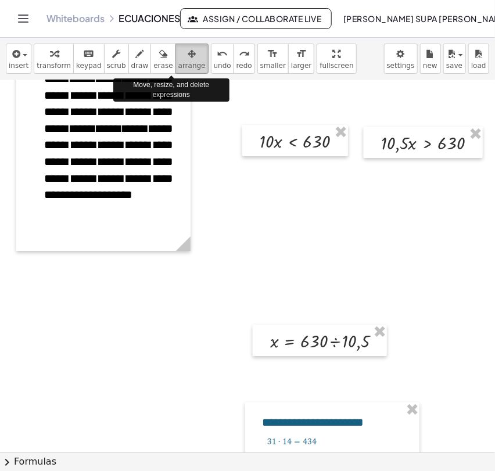
click at [188, 56] on icon "button" at bounding box center [192, 54] width 8 height 14
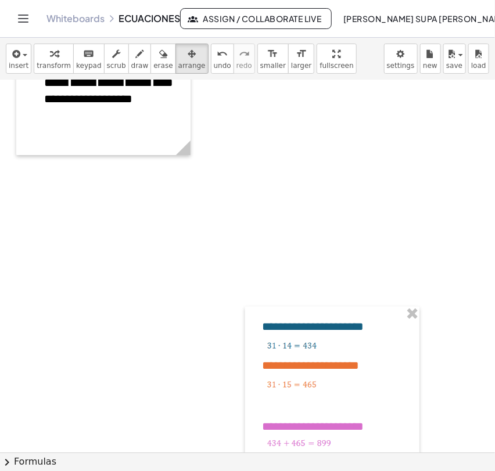
scroll to position [1066, 27]
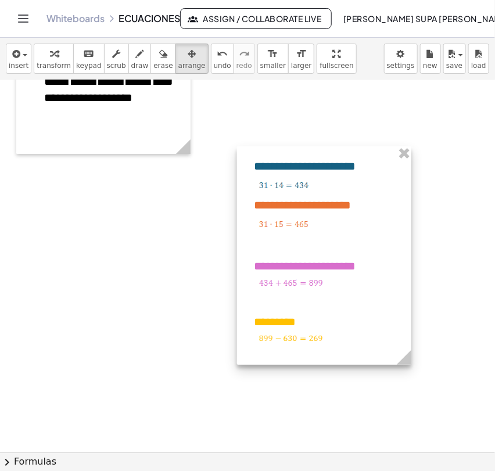
drag, startPoint x: 301, startPoint y: 326, endPoint x: 293, endPoint y: 169, distance: 157.6
click at [293, 169] on div at bounding box center [324, 255] width 174 height 218
